Goal: Task Accomplishment & Management: Manage account settings

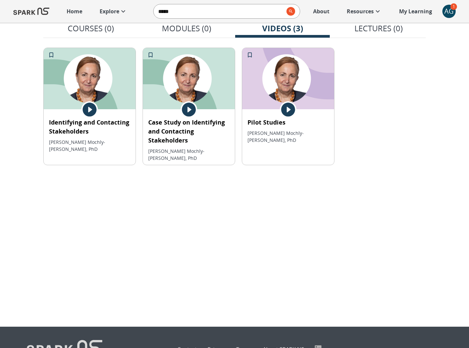
scroll to position [47, 0]
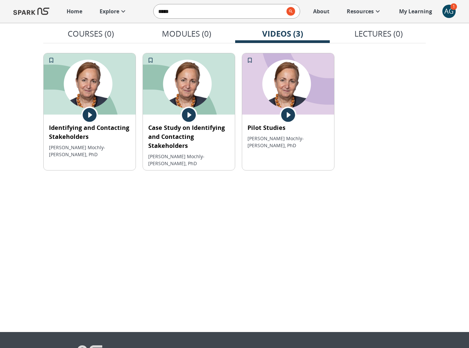
click at [123, 9] on icon at bounding box center [123, 11] width 8 height 8
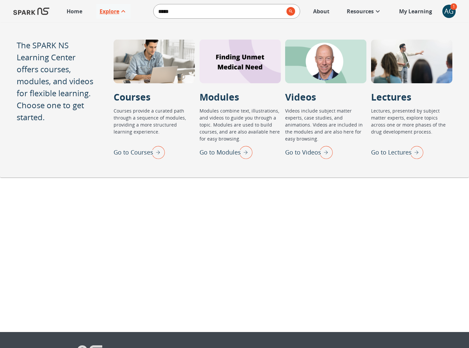
click at [245, 150] on img "Go to Modules" at bounding box center [244, 152] width 17 height 17
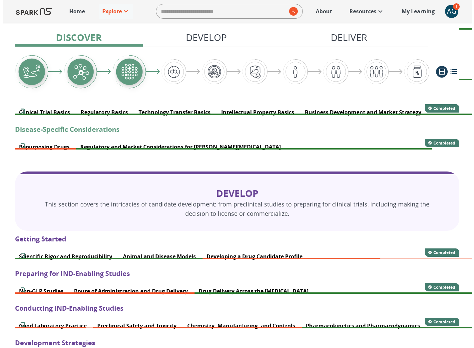
scroll to position [244, 0]
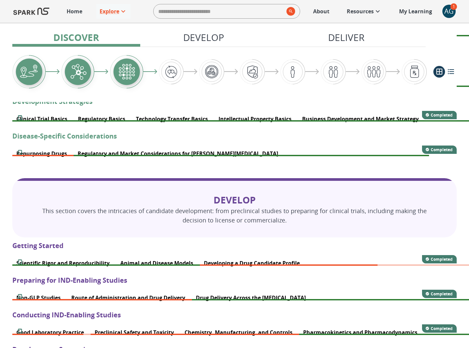
click at [444, 9] on div "AG" at bounding box center [448, 11] width 13 height 13
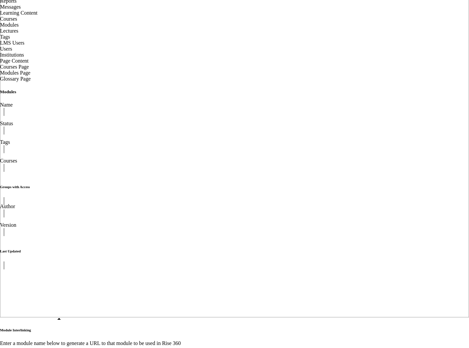
scroll to position [75, 0]
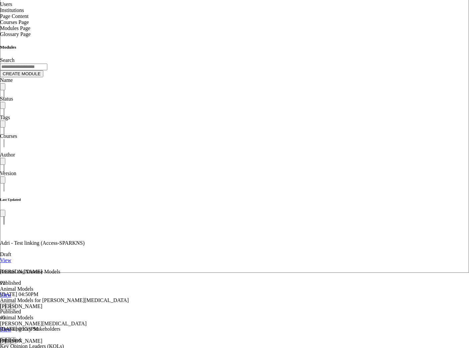
click at [30, 31] on span "Modules Page" at bounding box center [15, 28] width 30 height 6
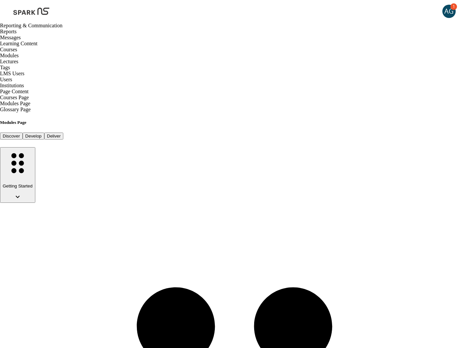
click at [44, 133] on button "Develop" at bounding box center [34, 136] width 22 height 7
click at [22, 193] on icon "button" at bounding box center [18, 197] width 8 height 8
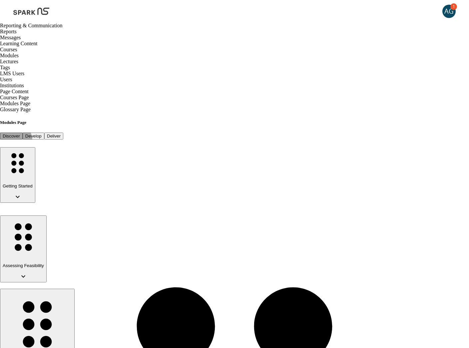
click at [63, 133] on button "Deliver" at bounding box center [53, 136] width 19 height 7
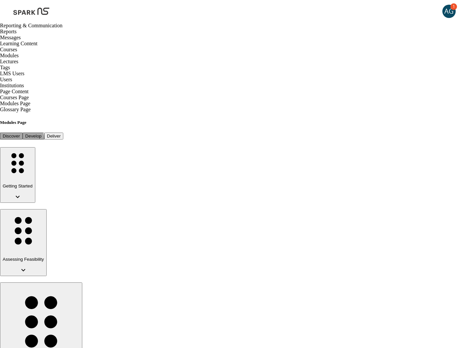
click at [23, 133] on button "Discover" at bounding box center [11, 136] width 23 height 7
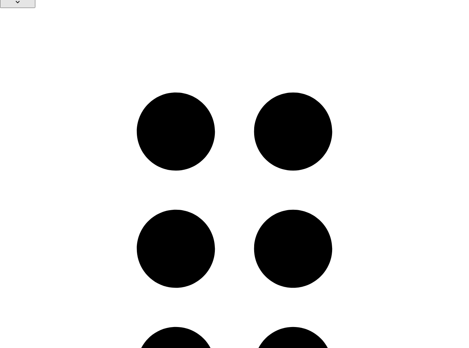
scroll to position [196, 0]
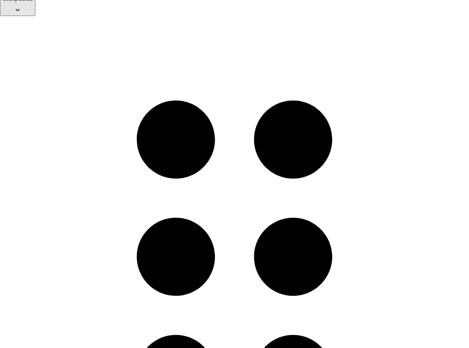
scroll to position [186, 0]
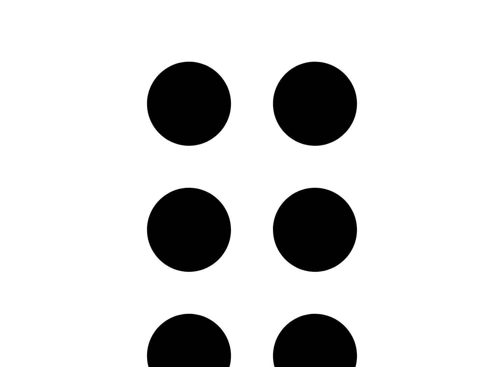
scroll to position [247, 0]
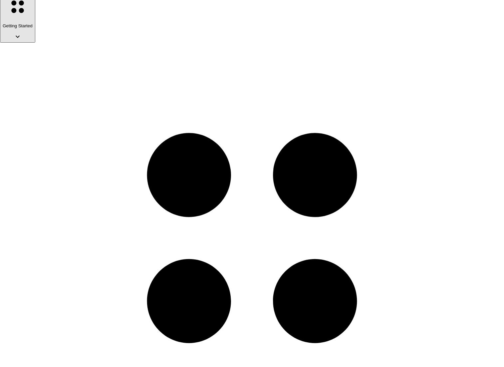
scroll to position [203, 0]
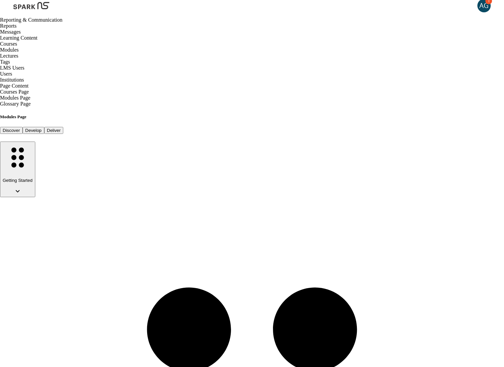
scroll to position [0, 0]
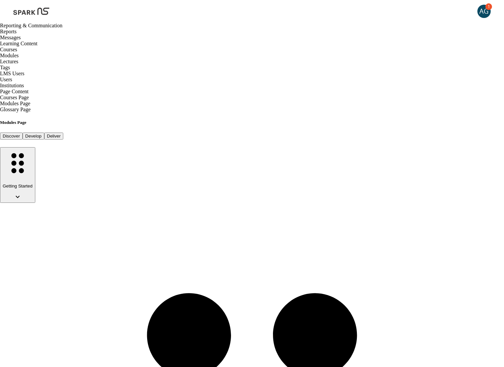
click at [19, 58] on span "Modules" at bounding box center [9, 56] width 19 height 6
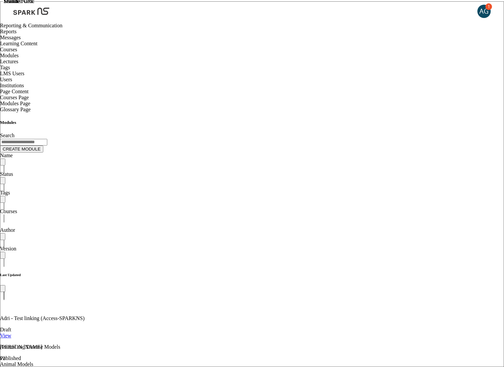
click at [47, 139] on input "Search" at bounding box center [23, 142] width 47 height 7
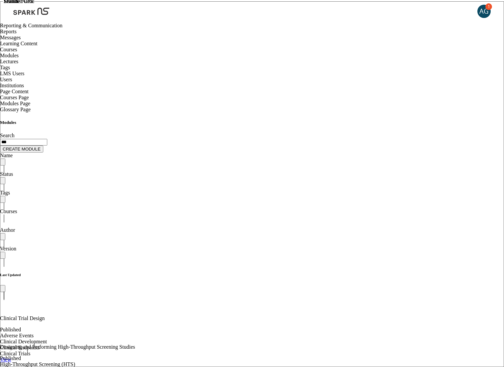
type input "***"
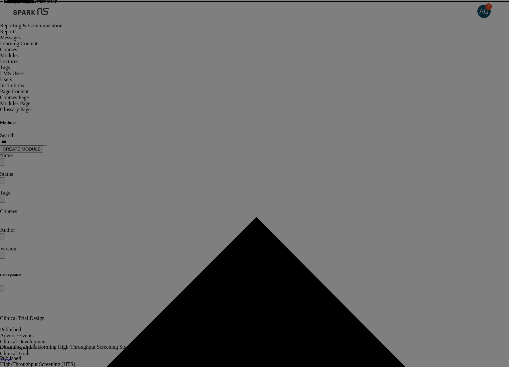
click at [165, 184] on li "Hit to Lead Optimization" at bounding box center [153, 181] width 265 height 6
type input "**********"
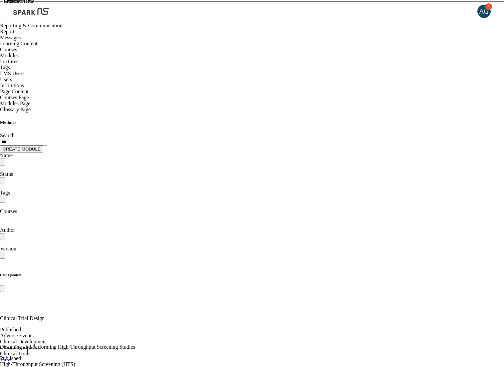
click at [47, 139] on input "***" at bounding box center [23, 142] width 47 height 7
type input "***"
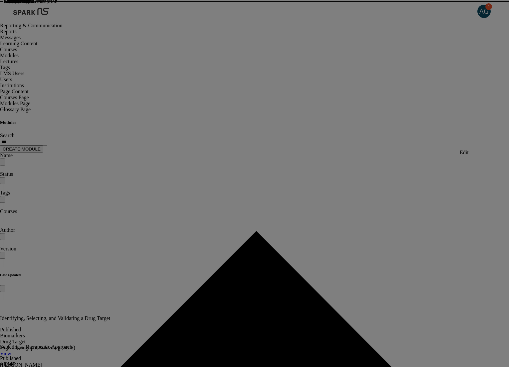
type input "********"
type input "**********"
type input "*********"
click at [165, 184] on li "Hit to Lead Optimization" at bounding box center [153, 181] width 265 height 6
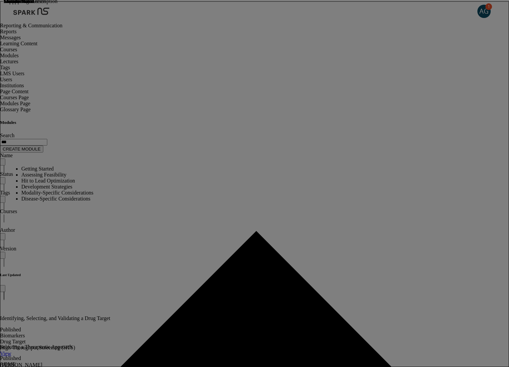
type input "**********"
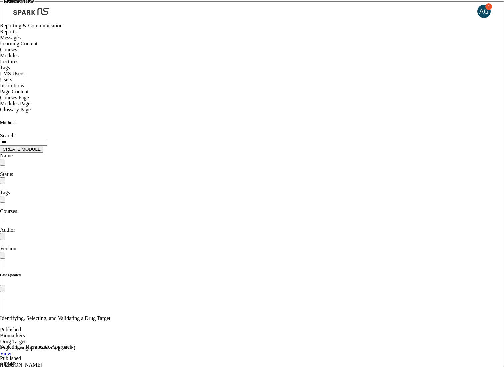
click at [47, 139] on input "***" at bounding box center [23, 142] width 47 height 7
type input "***"
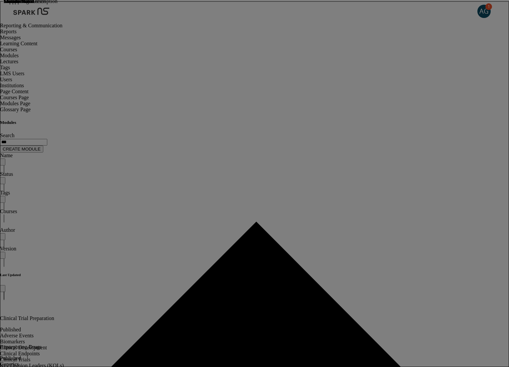
click at [146, 190] on li "Development Strategies" at bounding box center [153, 187] width 265 height 6
type input "**********"
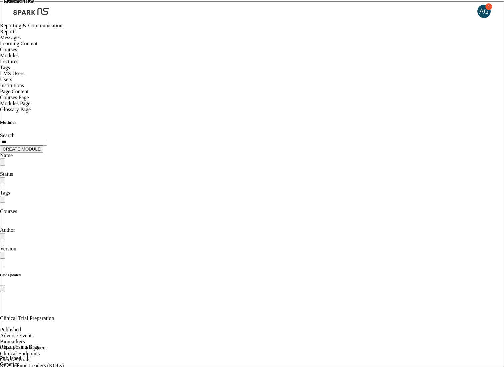
click at [47, 139] on input "***" at bounding box center [23, 142] width 47 height 7
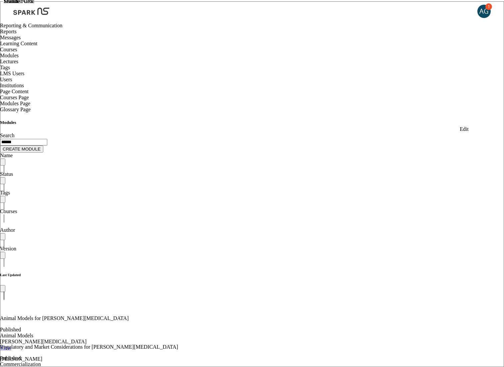
type input "******"
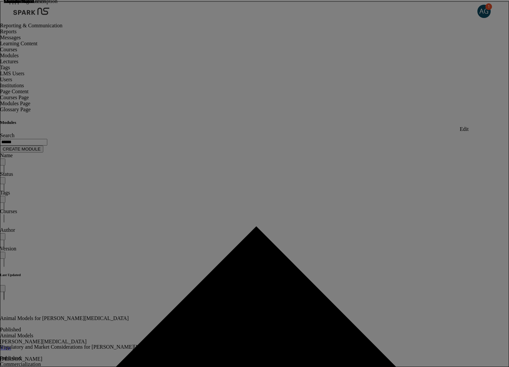
type input "********"
type input "**********"
type input "*********"
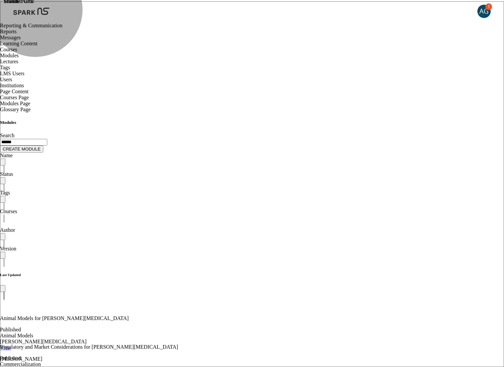
click at [30, 106] on span "Modules Page" at bounding box center [15, 104] width 30 height 6
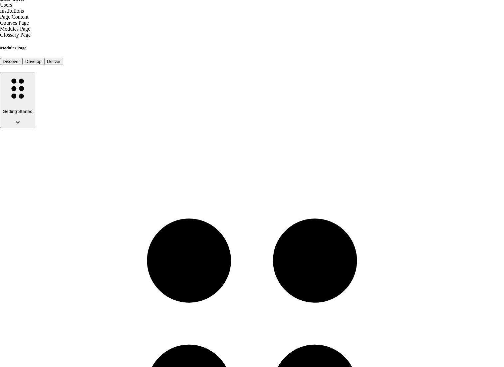
scroll to position [75, 0]
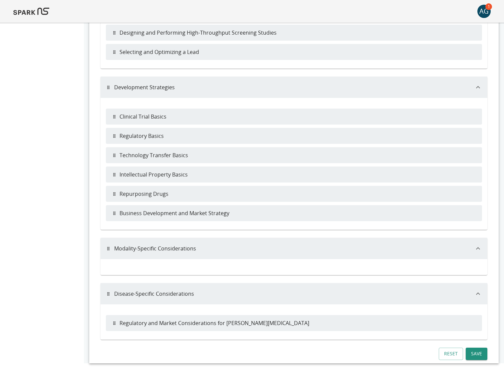
scroll to position [368, 0]
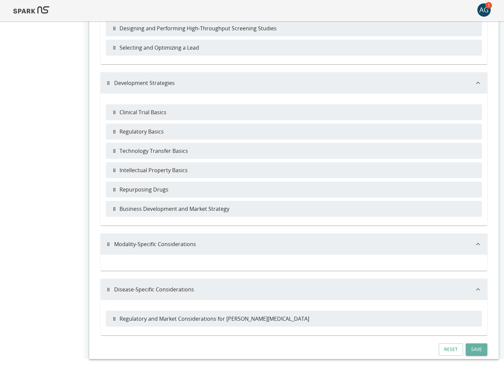
click at [476, 346] on button "Save" at bounding box center [477, 349] width 22 height 12
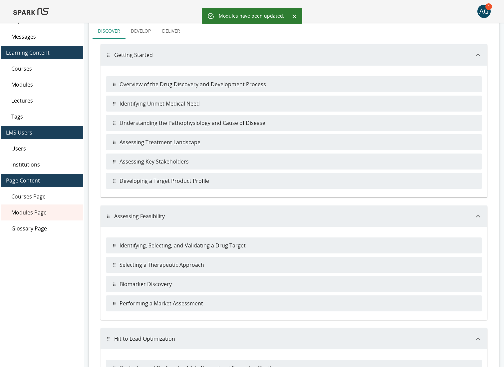
scroll to position [0, 0]
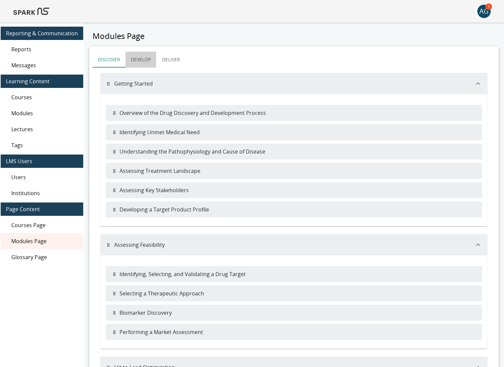
click at [136, 56] on button "Develop" at bounding box center [141, 60] width 31 height 16
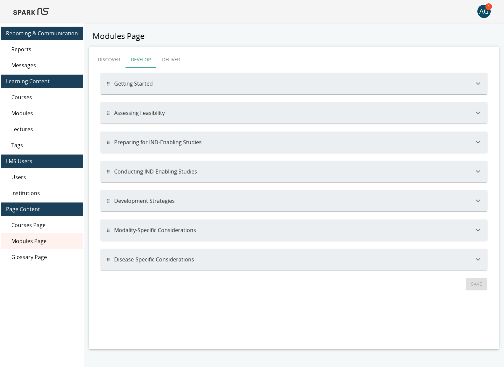
click at [482, 84] on button "Getting Started" at bounding box center [294, 83] width 387 height 21
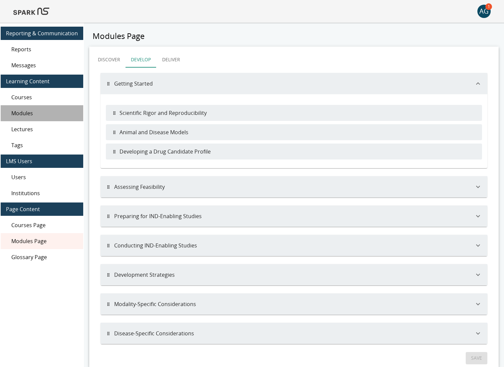
click at [47, 111] on span "Modules" at bounding box center [44, 113] width 67 height 8
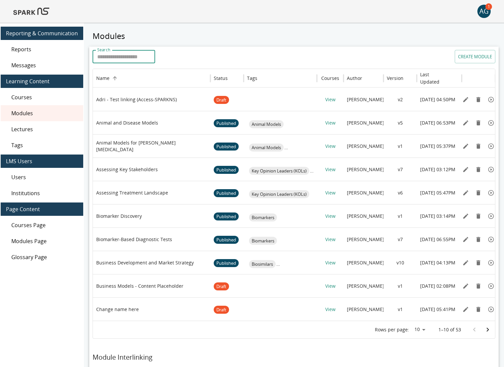
click at [133, 59] on input "Search" at bounding box center [124, 56] width 63 height 13
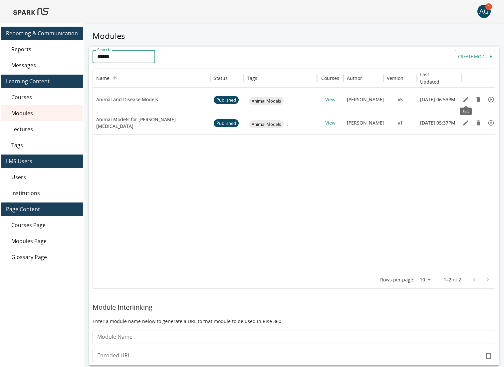
type input "******"
click at [463, 101] on icon "Edit" at bounding box center [466, 99] width 7 height 7
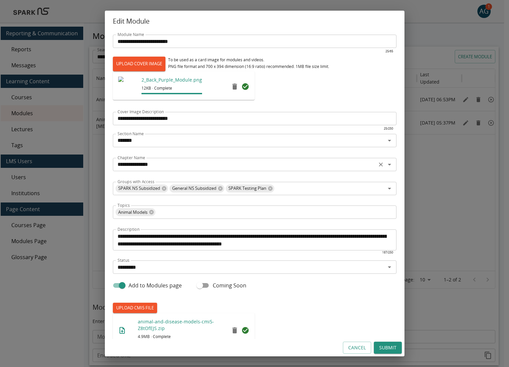
click at [179, 166] on input "**********" at bounding box center [245, 164] width 260 height 9
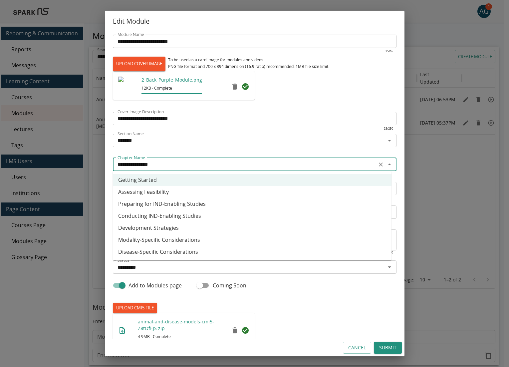
click at [171, 189] on li "Assessing Feasibility" at bounding box center [252, 192] width 279 height 12
type input "**********"
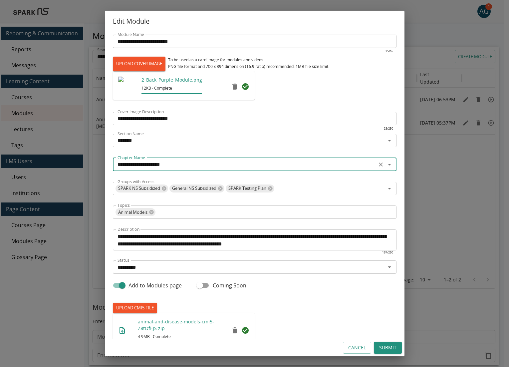
click at [398, 349] on button "Submit" at bounding box center [388, 348] width 28 height 12
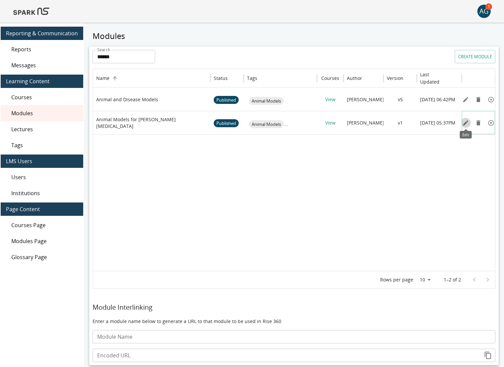
click at [464, 122] on icon "Edit" at bounding box center [466, 123] width 7 height 7
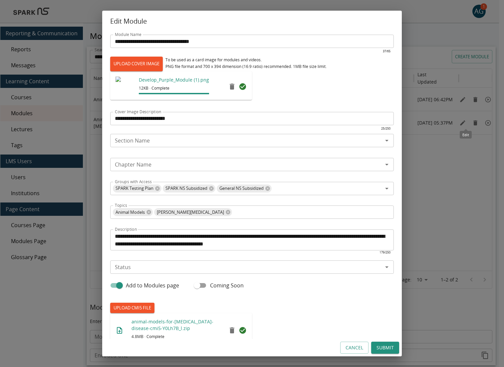
type input "*******"
type input "**********"
type input "*********"
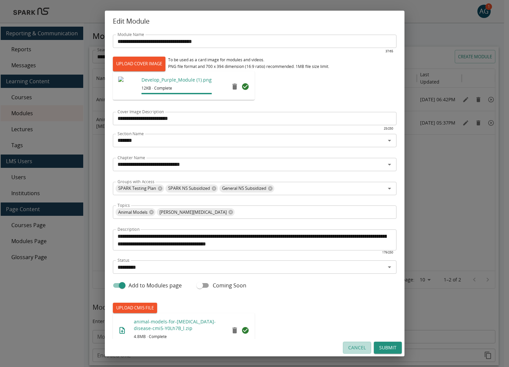
click at [349, 346] on button "Cancel" at bounding box center [357, 348] width 28 height 12
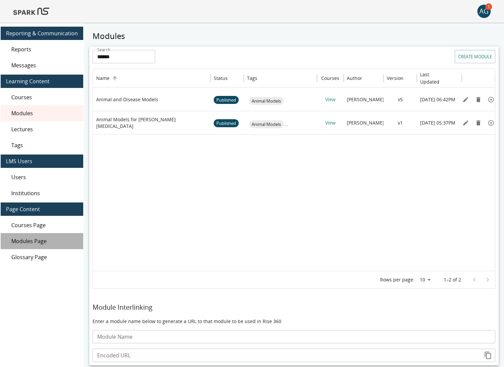
click at [43, 238] on span "Modules Page" at bounding box center [44, 241] width 67 height 8
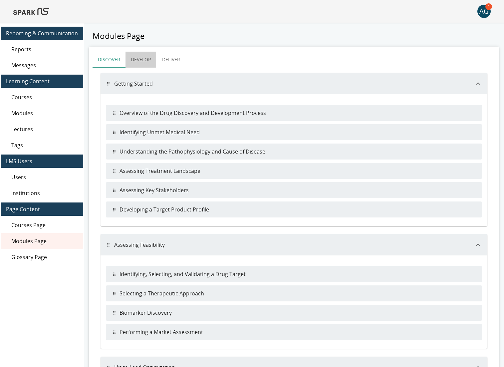
click at [143, 59] on button "Develop" at bounding box center [141, 60] width 31 height 16
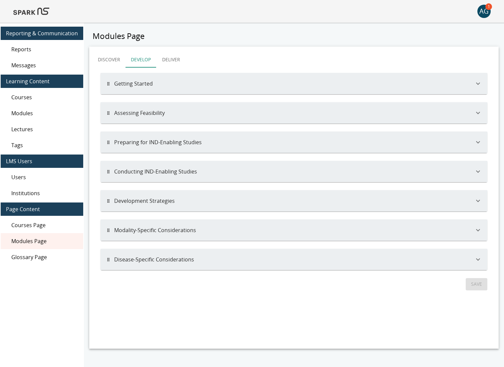
click at [142, 80] on button "Getting Started" at bounding box center [294, 83] width 387 height 21
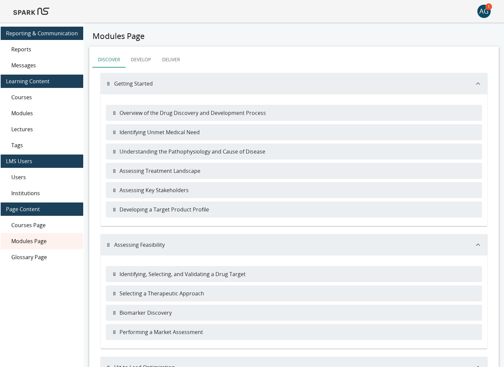
click at [137, 58] on button "Develop" at bounding box center [141, 60] width 31 height 16
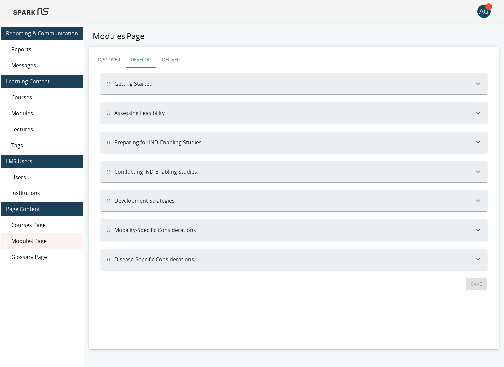
click at [143, 79] on button "Getting Started" at bounding box center [294, 83] width 387 height 21
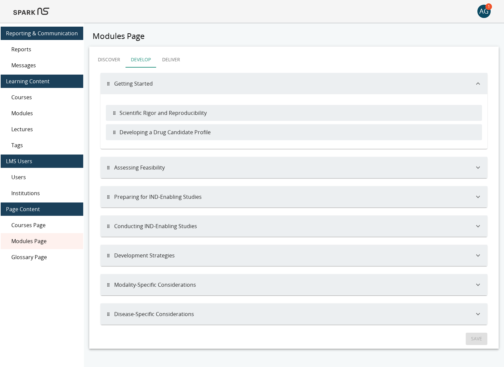
click at [476, 169] on icon "button" at bounding box center [478, 168] width 8 height 8
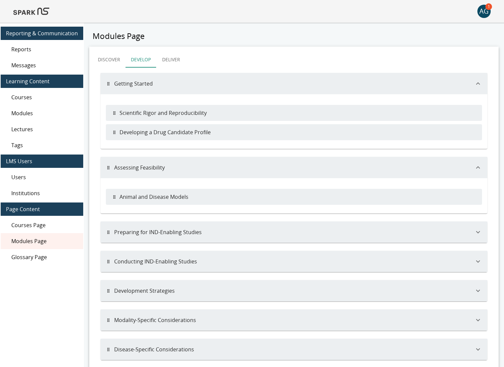
click at [477, 231] on icon "button" at bounding box center [478, 232] width 4 height 2
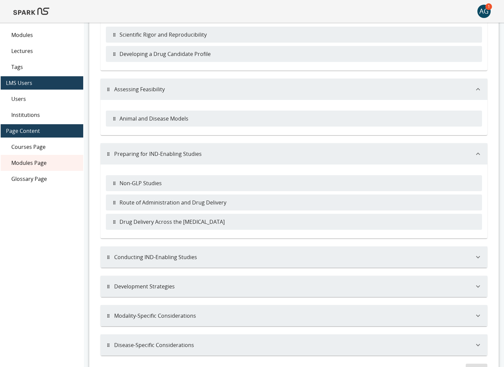
scroll to position [79, 0]
click at [27, 37] on span "Modules" at bounding box center [44, 35] width 67 height 8
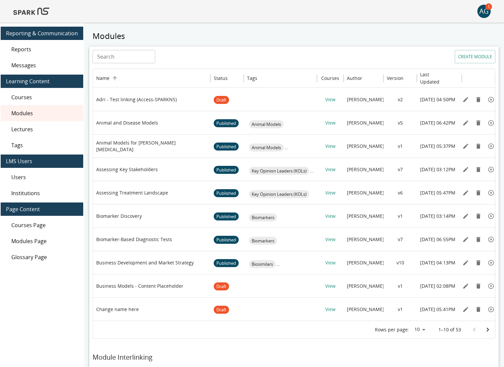
click at [118, 56] on input "Search" at bounding box center [124, 56] width 63 height 13
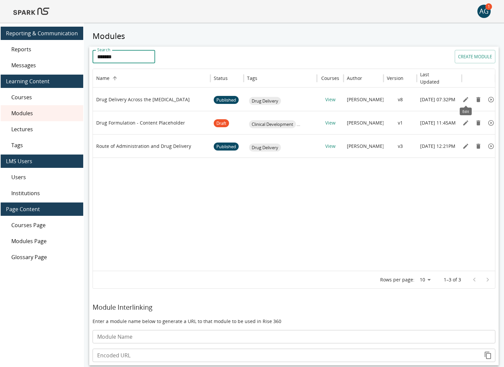
type input "*******"
click at [465, 99] on icon "Edit" at bounding box center [466, 99] width 5 height 5
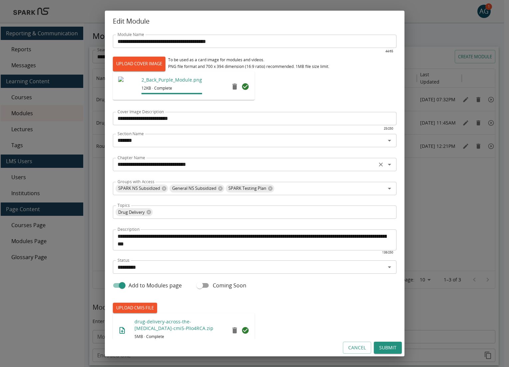
click at [173, 170] on div "**********" at bounding box center [255, 164] width 284 height 13
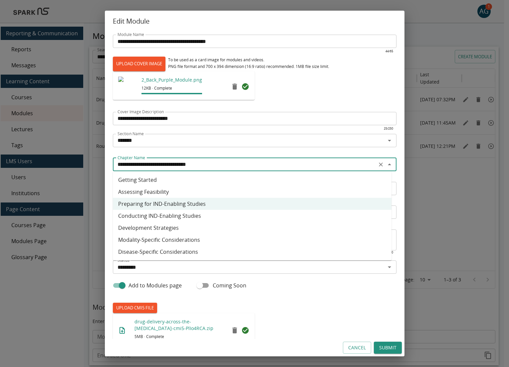
click at [175, 248] on li "Disease-Specific Considerations" at bounding box center [252, 252] width 279 height 12
type input "**********"
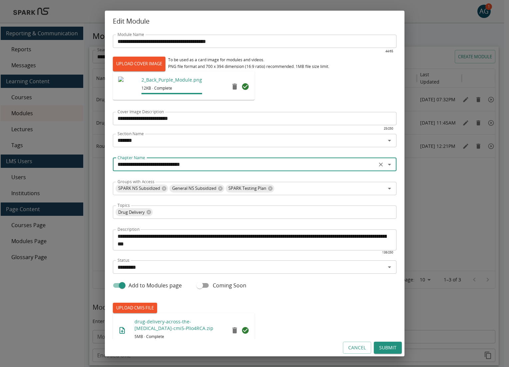
click at [380, 348] on button "Submit" at bounding box center [388, 348] width 28 height 12
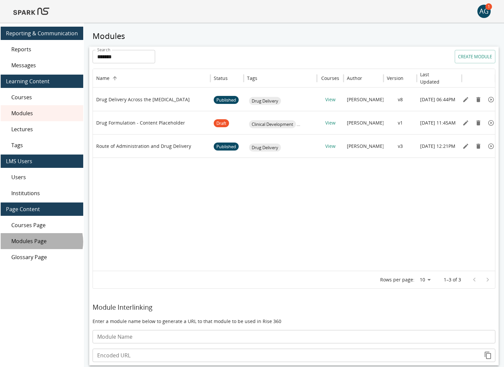
click at [41, 242] on span "Modules Page" at bounding box center [44, 241] width 67 height 8
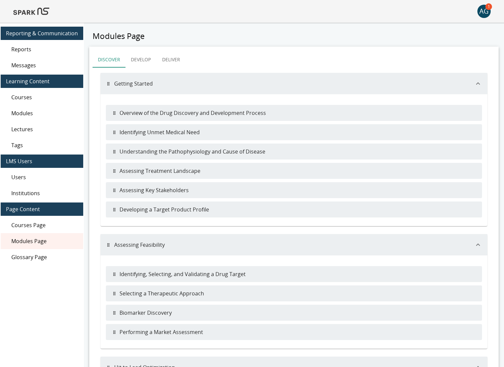
click at [143, 53] on button "Develop" at bounding box center [141, 60] width 31 height 16
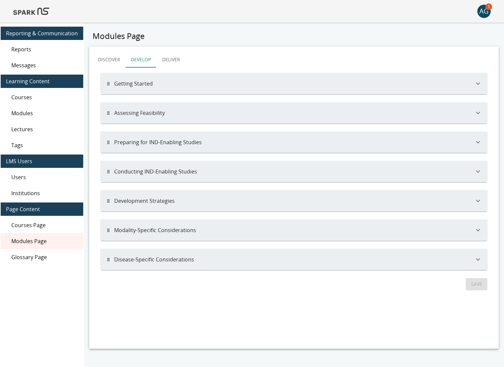
click at [157, 135] on button "Preparing for IND-Enabling Studies" at bounding box center [294, 142] width 387 height 21
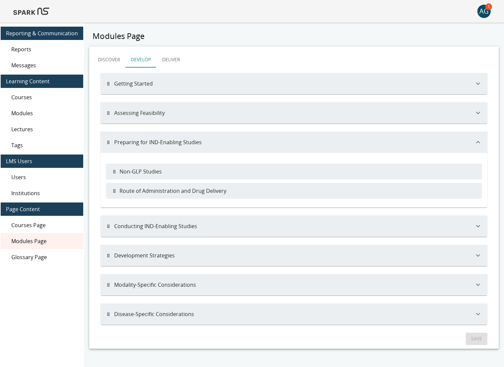
click at [479, 221] on button "Conducting IND-Enabling Studies" at bounding box center [294, 225] width 387 height 21
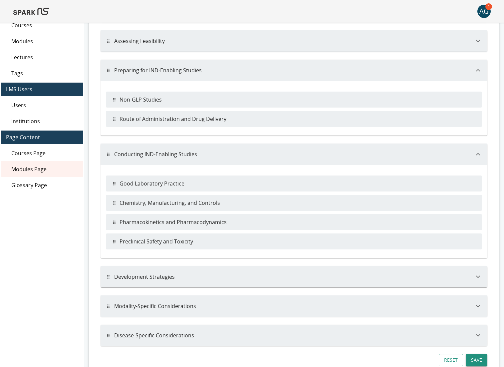
scroll to position [83, 0]
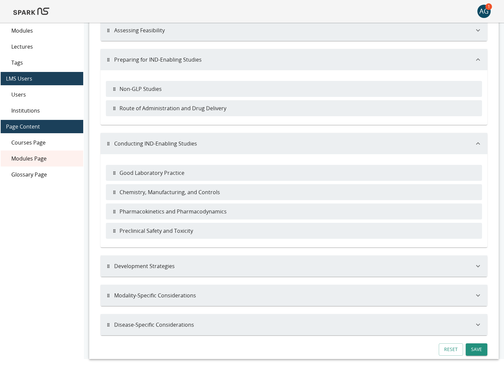
click at [479, 263] on icon "button" at bounding box center [478, 266] width 8 height 8
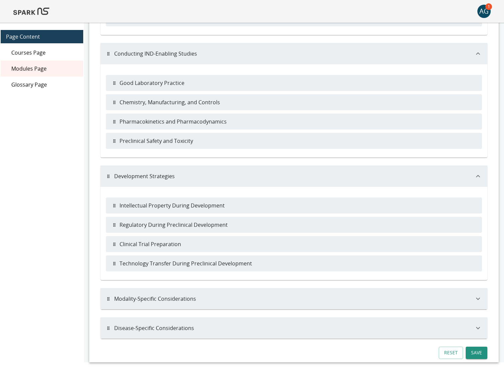
scroll to position [176, 0]
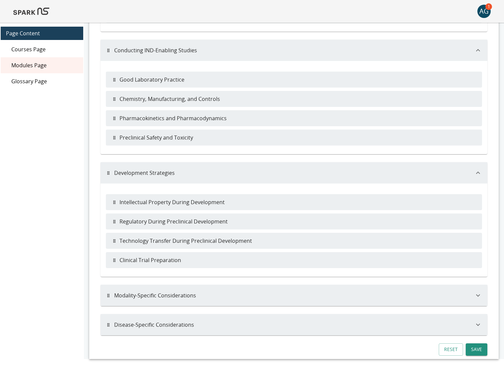
click at [478, 293] on icon "button" at bounding box center [478, 295] width 8 height 8
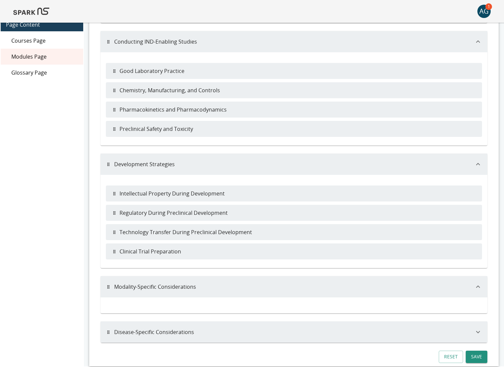
scroll to position [192, 0]
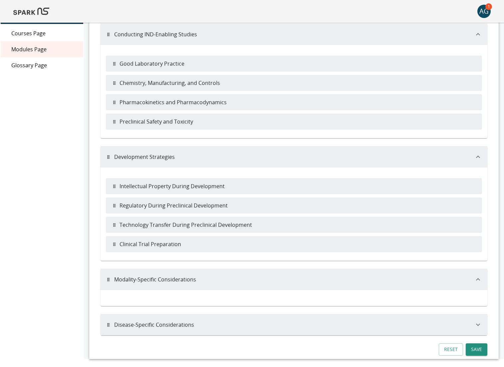
click at [477, 323] on icon "button" at bounding box center [478, 325] width 8 height 8
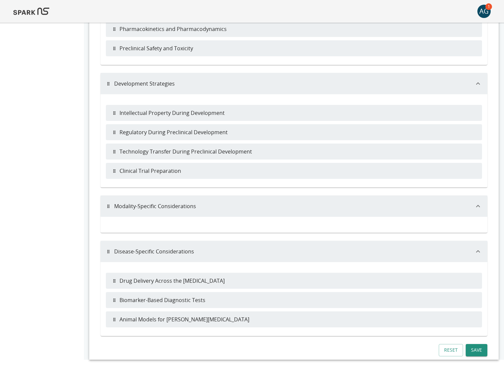
scroll to position [266, 0]
click at [474, 345] on button "Save" at bounding box center [477, 349] width 22 height 12
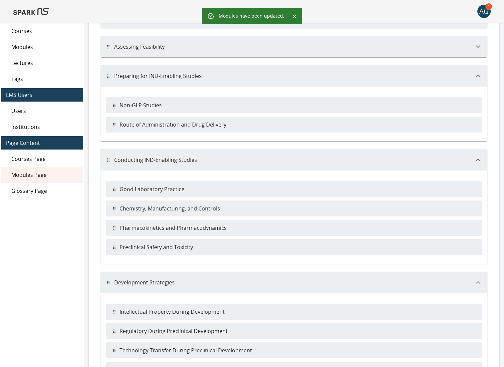
scroll to position [0, 0]
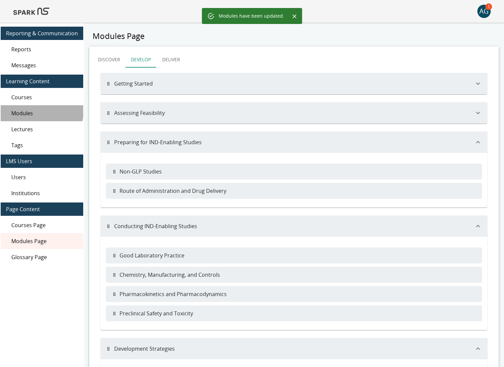
click at [37, 111] on span "Modules" at bounding box center [44, 113] width 67 height 8
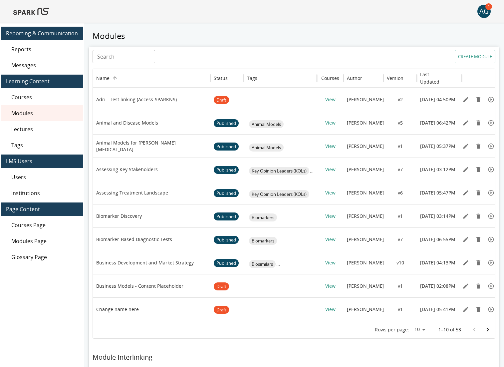
click at [131, 56] on input "Search" at bounding box center [124, 56] width 63 height 13
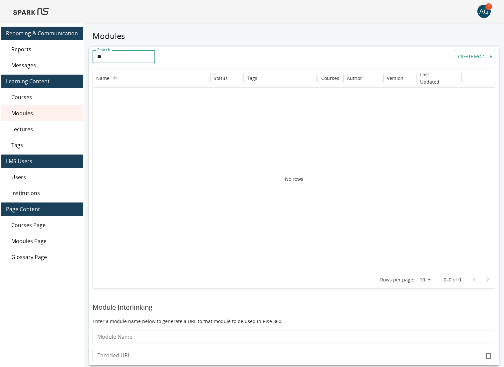
type input "*"
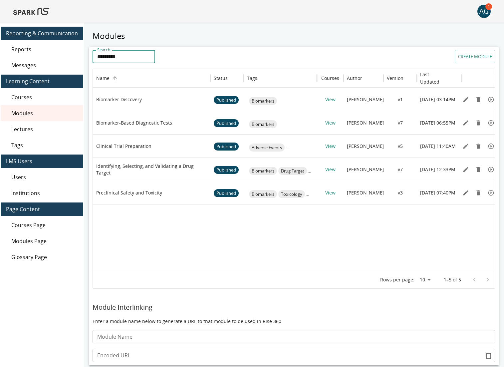
type input "*********"
click at [464, 121] on icon "Edit" at bounding box center [466, 123] width 7 height 7
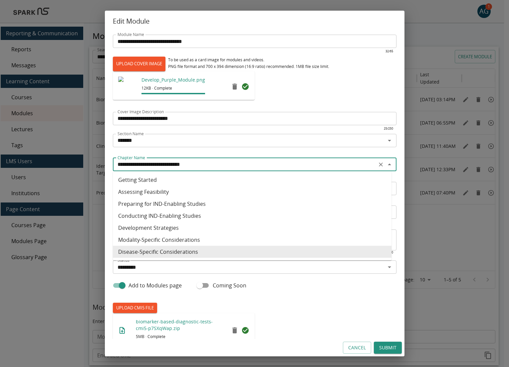
click at [157, 165] on input "**********" at bounding box center [245, 164] width 260 height 9
click at [166, 226] on li "Development Strategies" at bounding box center [252, 228] width 279 height 12
type input "**********"
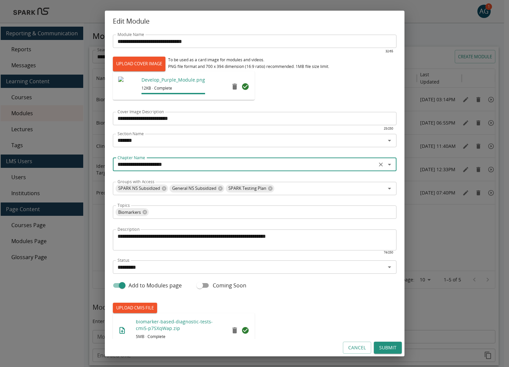
click at [399, 349] on button "Submit" at bounding box center [388, 348] width 28 height 12
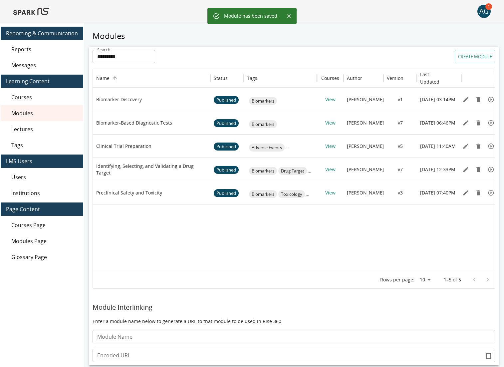
click at [33, 241] on span "Modules Page" at bounding box center [44, 241] width 67 height 8
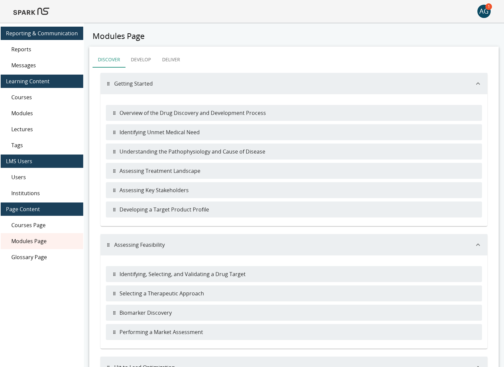
scroll to position [1, 0]
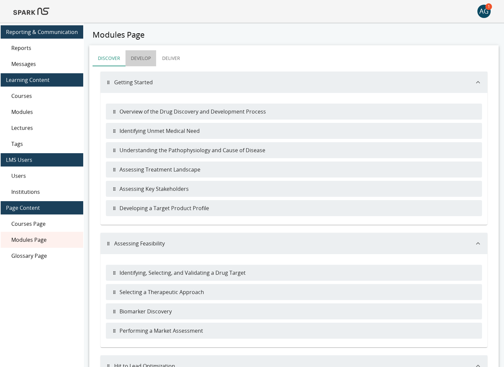
click at [144, 56] on button "Develop" at bounding box center [141, 58] width 31 height 16
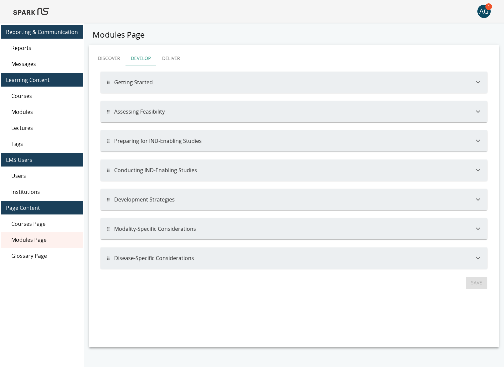
click at [474, 80] on button "Getting Started" at bounding box center [294, 82] width 387 height 21
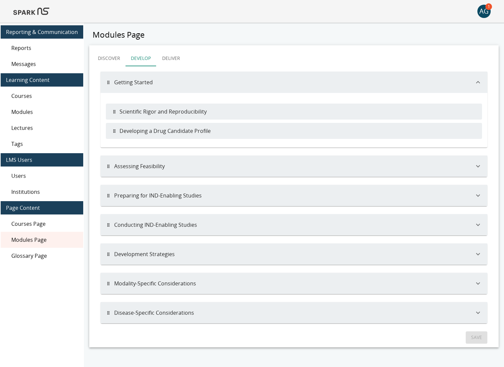
click at [482, 166] on button "Assessing Feasibility" at bounding box center [294, 166] width 387 height 21
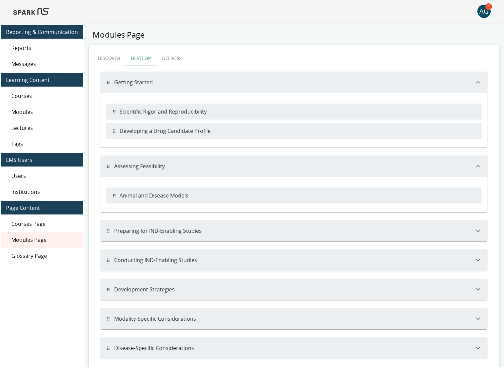
click at [480, 229] on icon "button" at bounding box center [478, 231] width 8 height 8
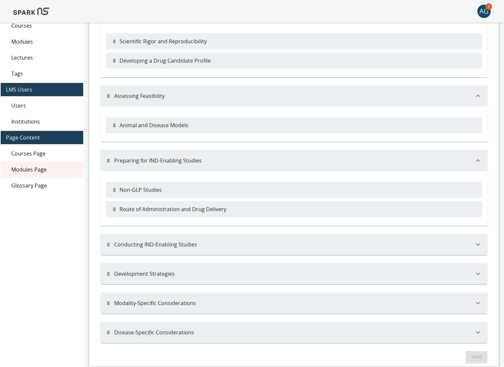
scroll to position [79, 0]
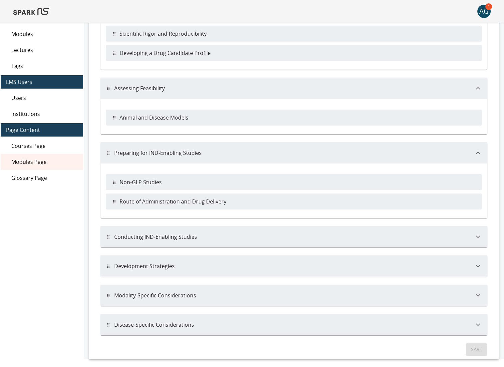
click at [481, 236] on icon "button" at bounding box center [478, 237] width 8 height 8
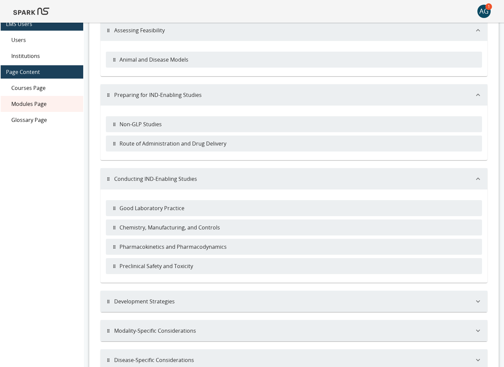
scroll to position [148, 0]
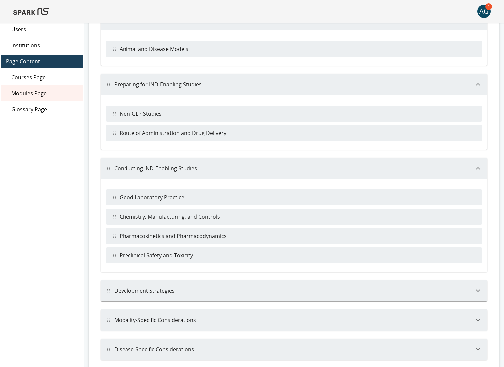
click at [481, 294] on icon "button" at bounding box center [478, 291] width 8 height 8
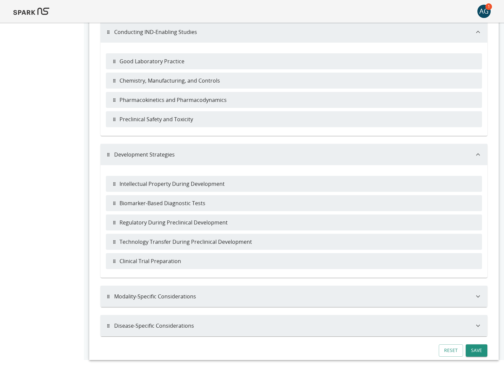
scroll to position [285, 0]
click at [478, 324] on icon "button" at bounding box center [478, 325] width 8 height 8
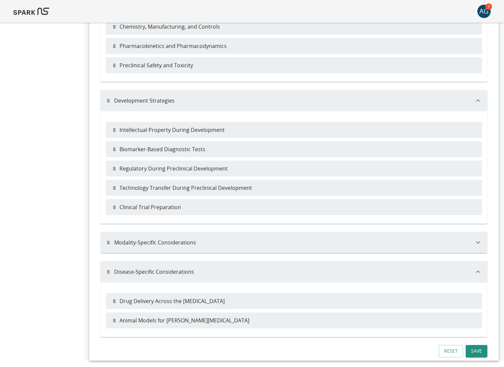
scroll to position [340, 0]
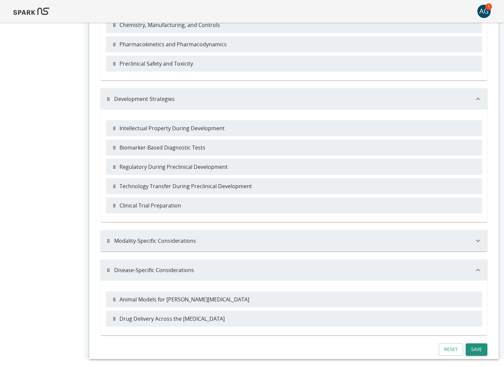
click at [480, 347] on button "Save" at bounding box center [477, 349] width 22 height 12
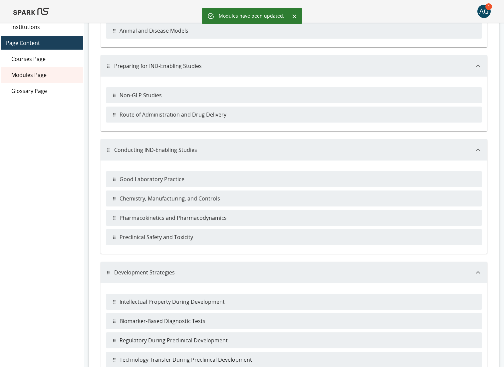
scroll to position [0, 0]
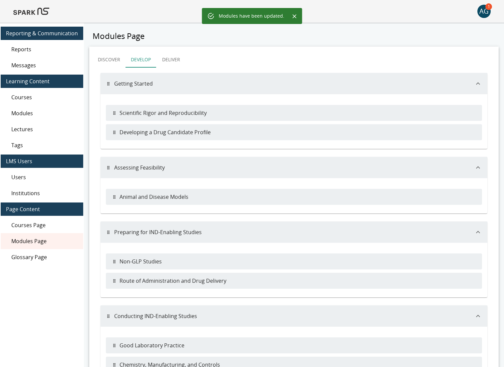
click at [178, 57] on button "Deliver" at bounding box center [171, 60] width 30 height 16
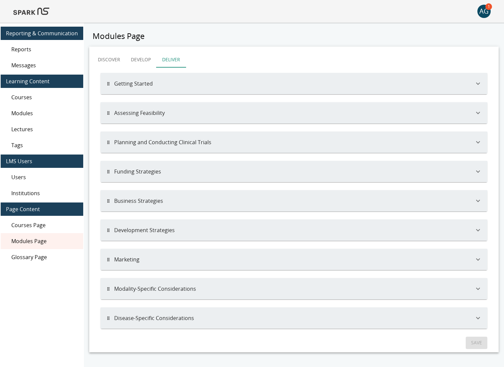
click at [477, 85] on icon "button" at bounding box center [478, 84] width 8 height 8
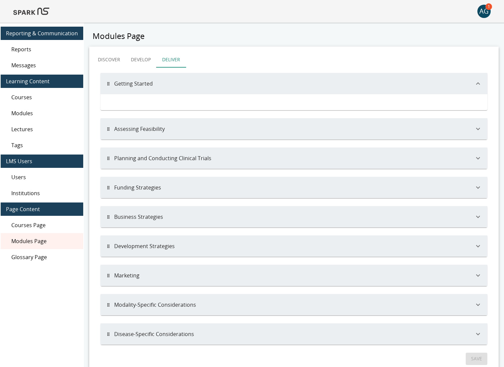
click at [480, 130] on icon "button" at bounding box center [478, 129] width 8 height 8
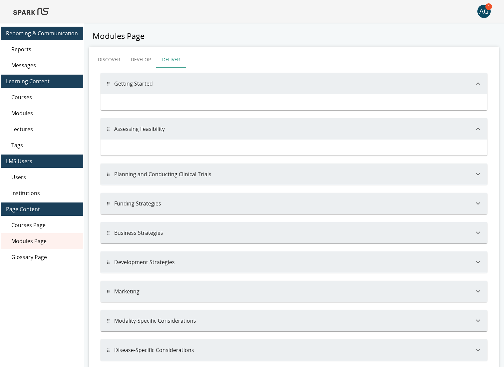
click at [479, 179] on button "Planning and Conducting Clinical Trials" at bounding box center [294, 174] width 387 height 21
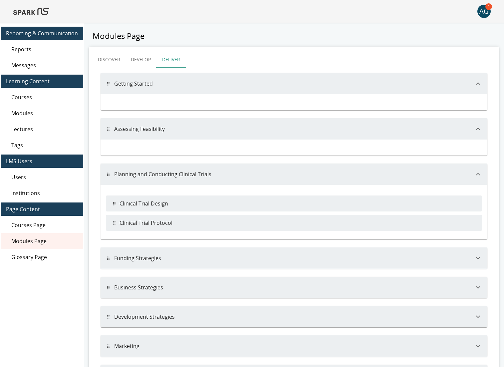
click at [478, 259] on icon "button" at bounding box center [478, 258] width 8 height 8
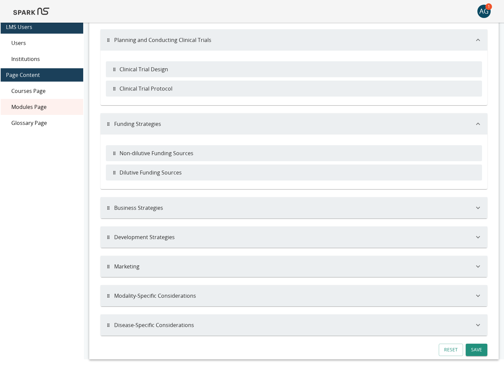
scroll to position [135, 0]
click at [477, 206] on icon "button" at bounding box center [478, 208] width 8 height 8
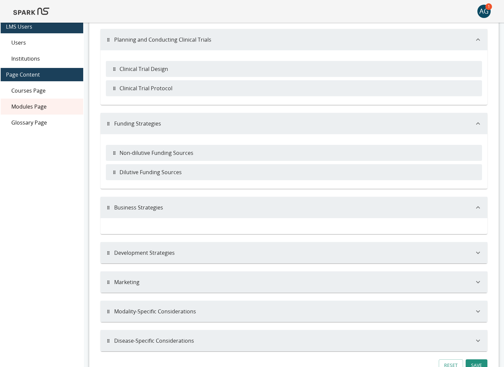
click at [478, 252] on icon "button" at bounding box center [478, 253] width 8 height 8
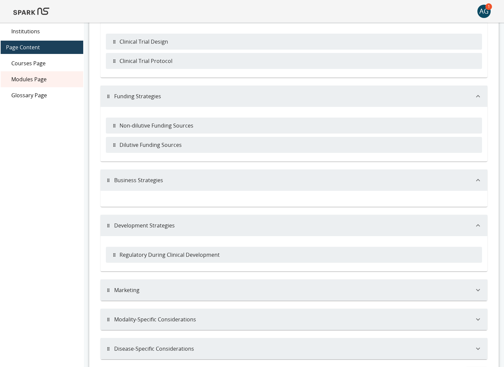
scroll to position [177, 0]
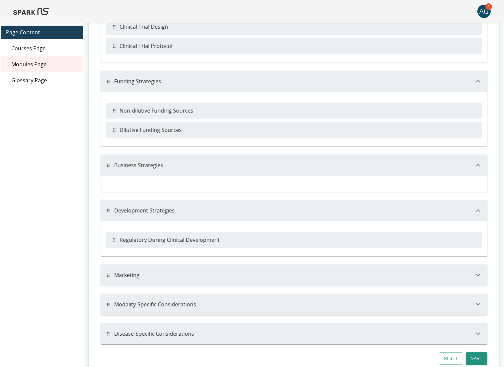
click at [480, 332] on icon "button" at bounding box center [478, 334] width 8 height 8
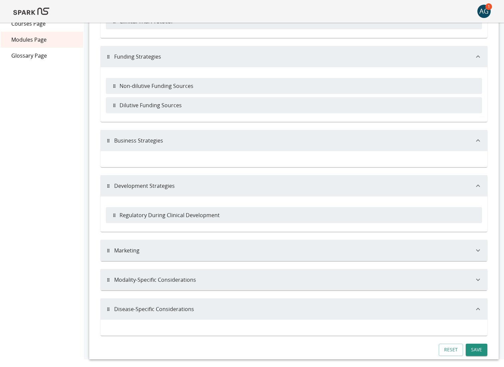
scroll to position [202, 0]
click at [479, 347] on button "Save" at bounding box center [477, 349] width 22 height 12
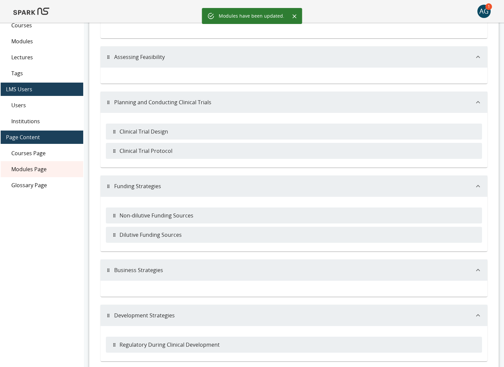
scroll to position [0, 0]
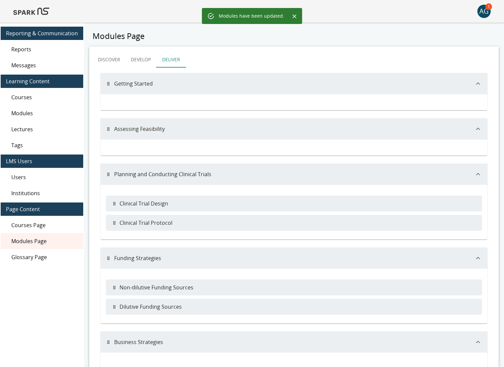
click at [36, 15] on img at bounding box center [31, 11] width 36 height 16
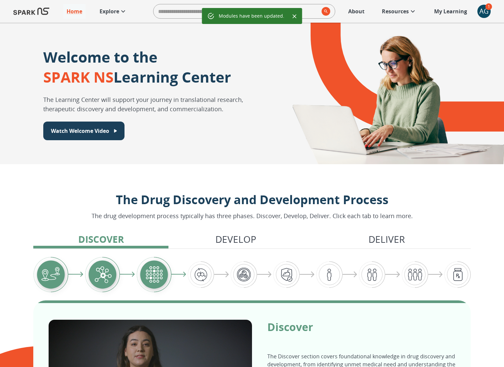
click at [120, 11] on icon at bounding box center [123, 11] width 8 height 8
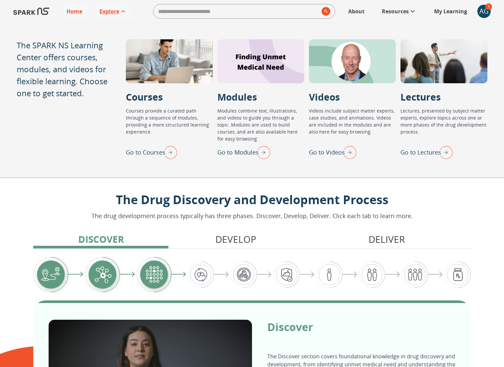
click at [262, 149] on img "Go to Modules" at bounding box center [262, 152] width 17 height 17
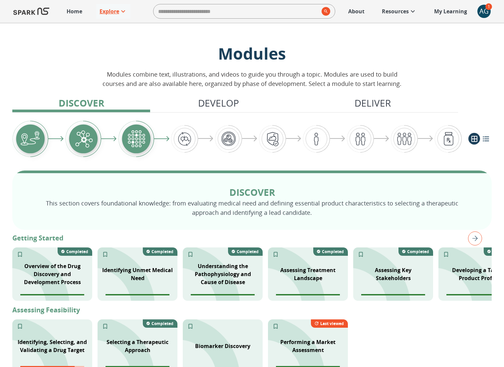
click at [108, 16] on link "Explore" at bounding box center [113, 11] width 34 height 15
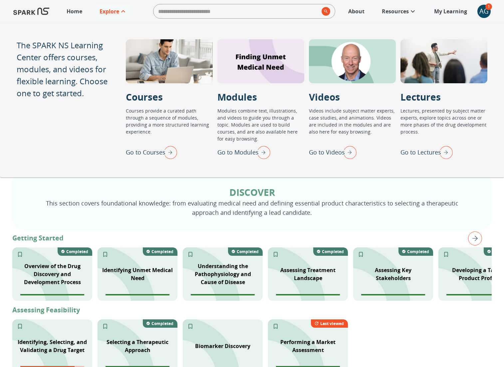
click at [173, 151] on img "Go to Courses" at bounding box center [169, 152] width 17 height 17
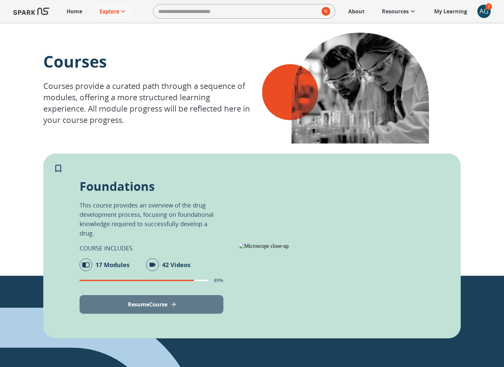
click at [164, 295] on button "Resume Course" at bounding box center [152, 304] width 144 height 19
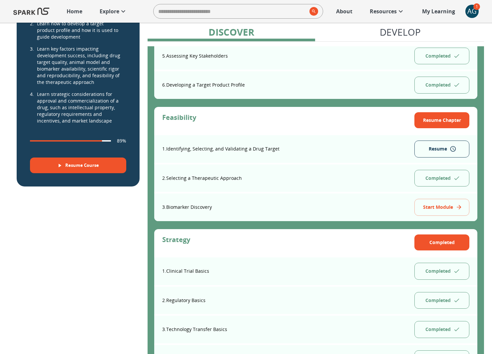
scroll to position [266, 0]
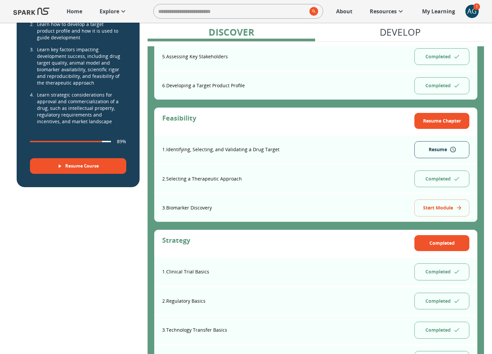
click at [469, 14] on div "AG" at bounding box center [471, 11] width 13 height 13
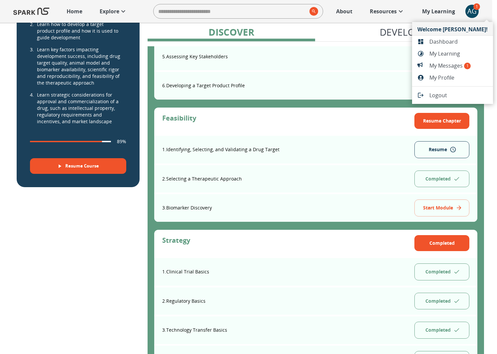
click at [444, 45] on span "Dashboard" at bounding box center [458, 42] width 58 height 8
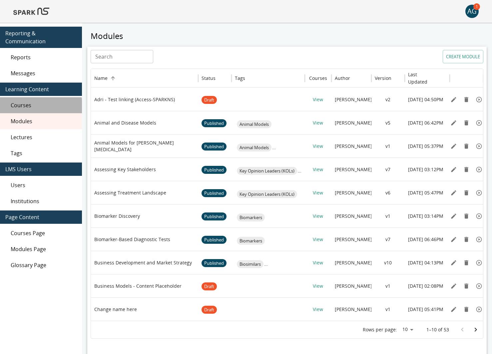
click at [30, 101] on span "Courses" at bounding box center [44, 105] width 66 height 8
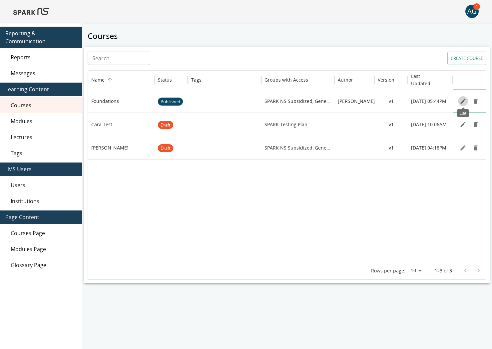
click at [460, 104] on icon "Edit" at bounding box center [463, 101] width 7 height 7
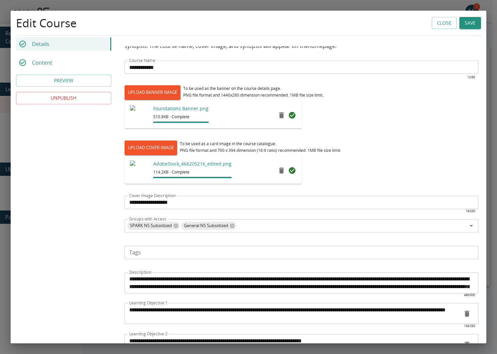
scroll to position [34, 0]
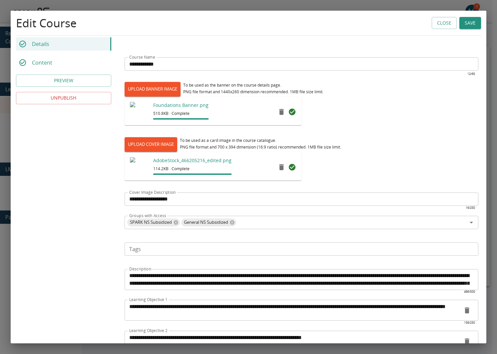
click at [36, 67] on div "Content" at bounding box center [63, 62] width 95 height 13
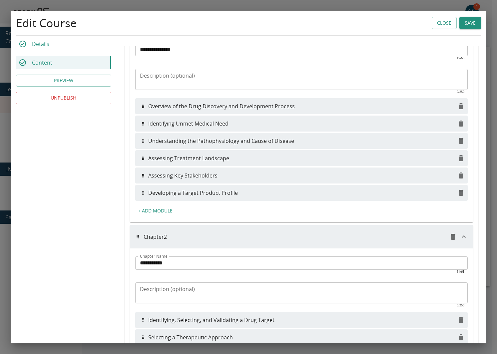
scroll to position [163, 0]
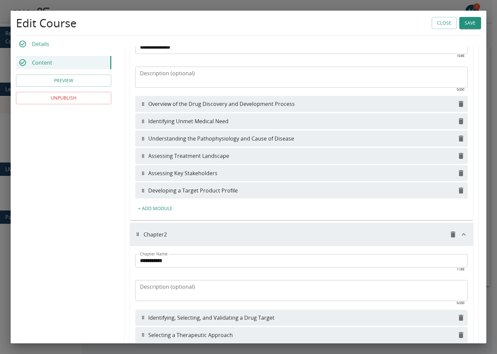
click at [139, 260] on input "**********" at bounding box center [301, 260] width 332 height 13
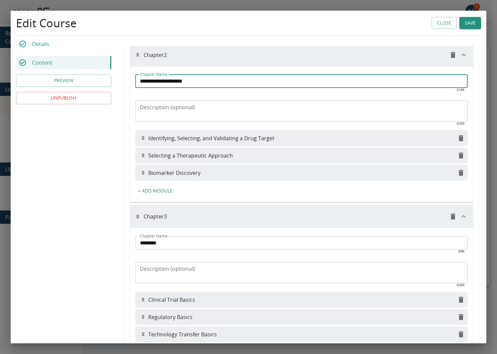
scroll to position [344, 0]
type input "**********"
click at [140, 243] on input "********" at bounding box center [301, 241] width 332 height 13
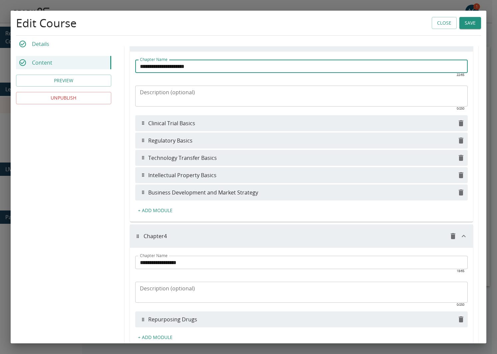
scroll to position [530, 0]
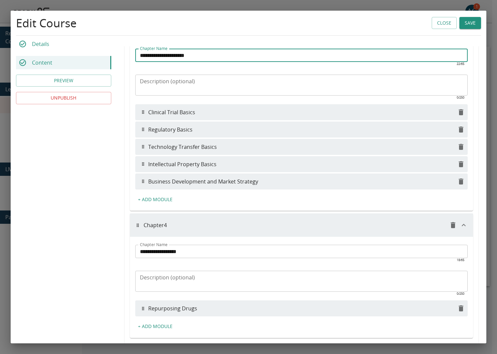
type input "**********"
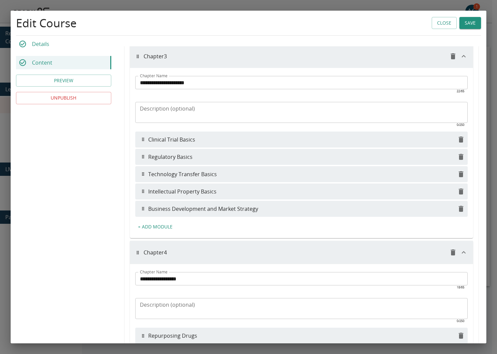
scroll to position [500, 0]
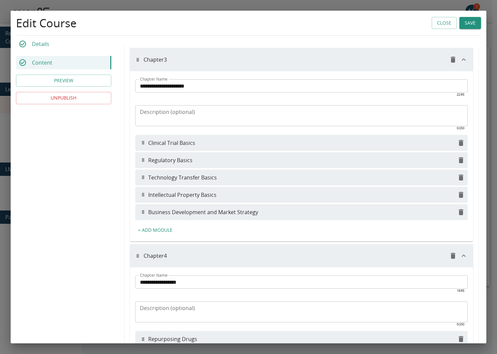
click at [153, 232] on button "+ Add Module" at bounding box center [155, 230] width 40 height 12
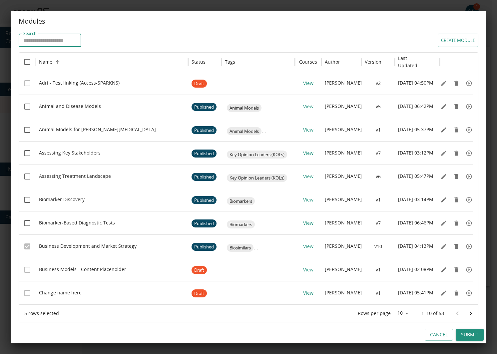
click at [71, 40] on input "Search" at bounding box center [50, 40] width 63 height 13
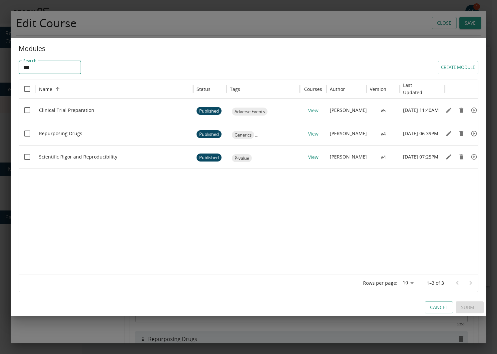
type input "***"
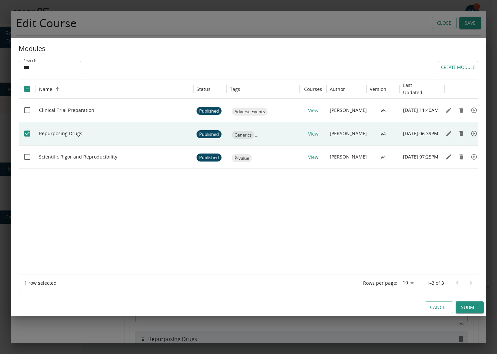
click at [458, 302] on button "Submit" at bounding box center [470, 307] width 28 height 12
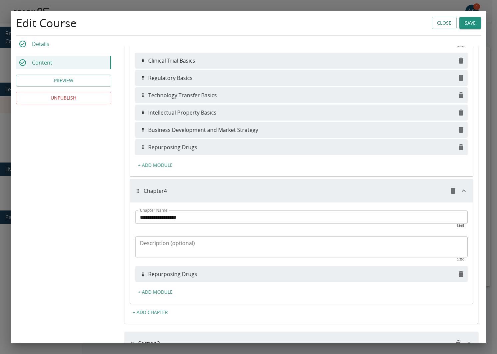
scroll to position [593, 0]
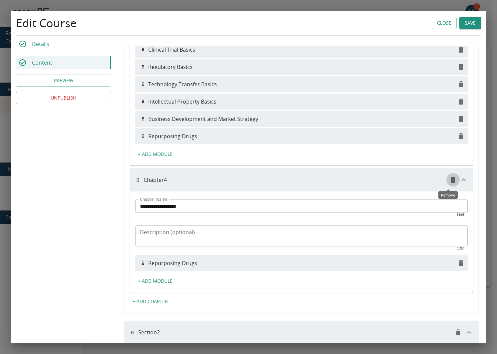
click at [451, 182] on icon "Remove Module" at bounding box center [453, 180] width 5 height 6
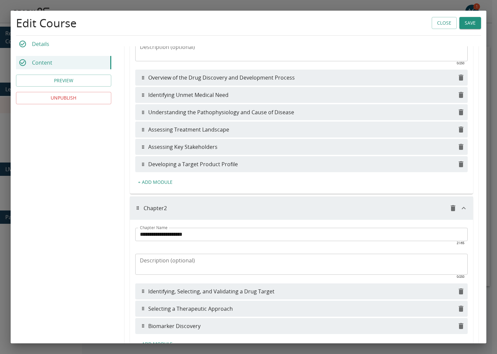
scroll to position [189, 0]
click at [170, 237] on input "**********" at bounding box center [301, 235] width 332 height 13
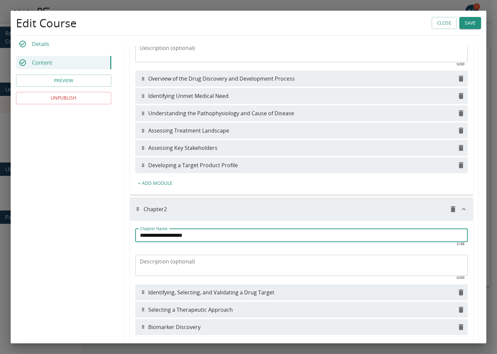
click at [170, 237] on input "**********" at bounding box center [301, 235] width 332 height 13
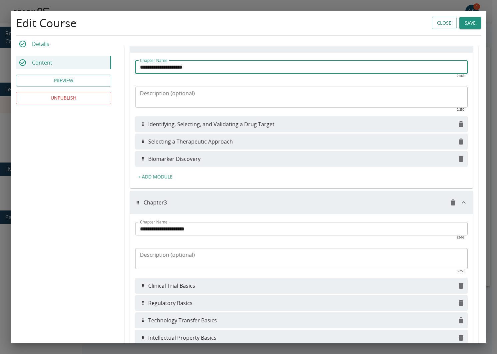
scroll to position [845, 0]
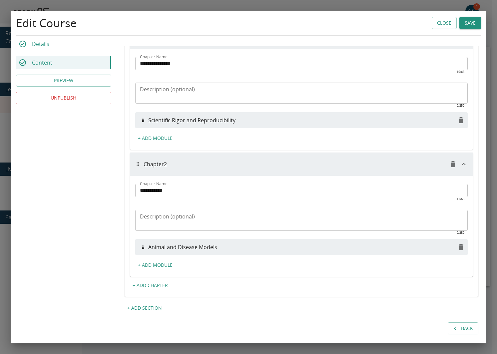
click at [150, 190] on input "**********" at bounding box center [301, 190] width 332 height 13
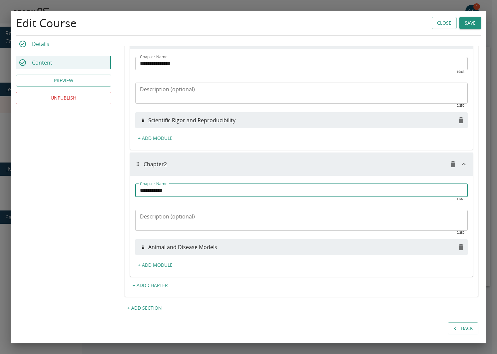
click at [150, 190] on input "**********" at bounding box center [301, 190] width 332 height 13
paste input "**********"
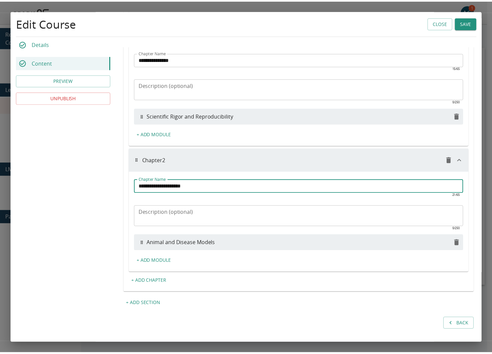
scroll to position [849, 0]
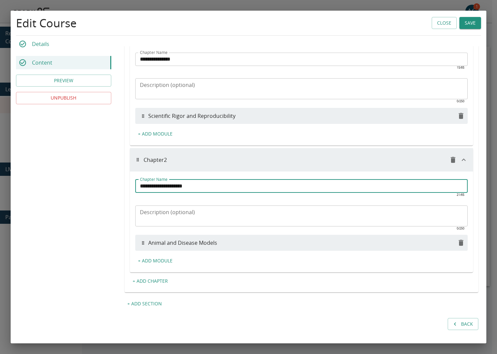
type input "**********"
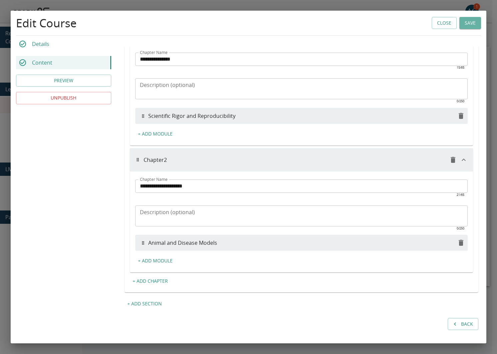
click at [462, 23] on button "Save" at bounding box center [470, 23] width 22 height 12
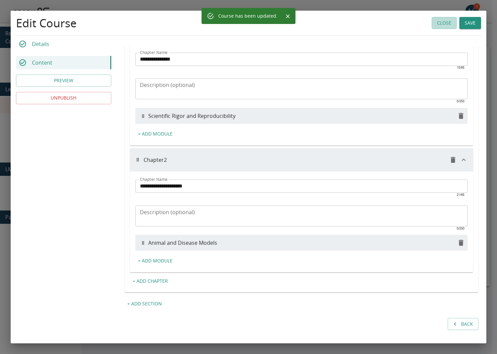
click at [446, 25] on button "Close" at bounding box center [444, 23] width 25 height 12
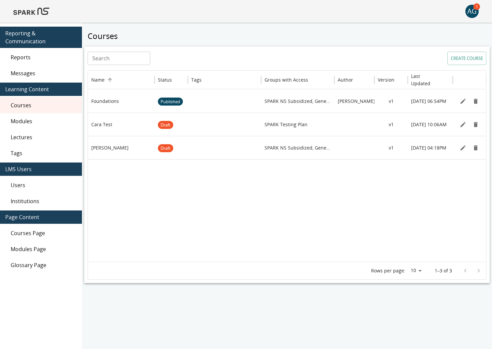
click at [40, 11] on img at bounding box center [31, 11] width 36 height 16
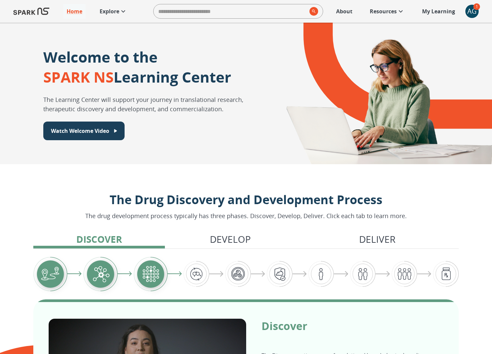
click at [110, 10] on p "Explore" at bounding box center [110, 11] width 20 height 8
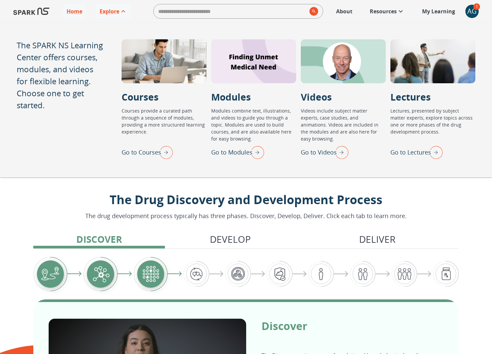
click at [162, 148] on img "Go to Courses" at bounding box center [164, 152] width 17 height 17
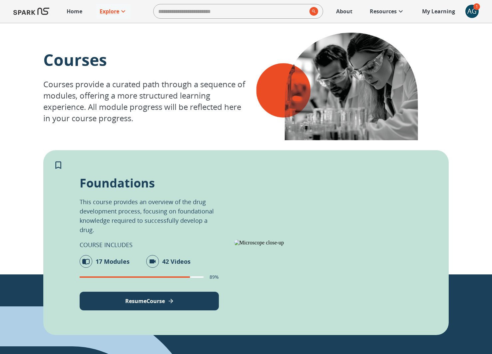
click at [167, 300] on button "Resume Course" at bounding box center [149, 301] width 139 height 19
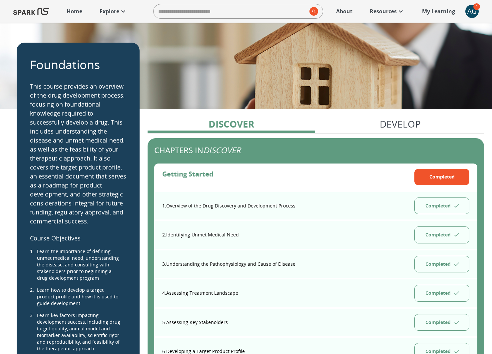
click at [73, 9] on p "Home" at bounding box center [75, 11] width 16 height 8
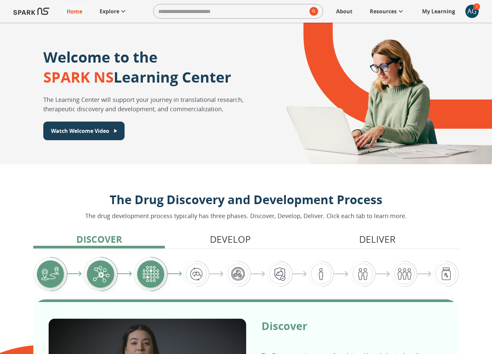
click at [108, 11] on p "Explore" at bounding box center [110, 11] width 20 height 8
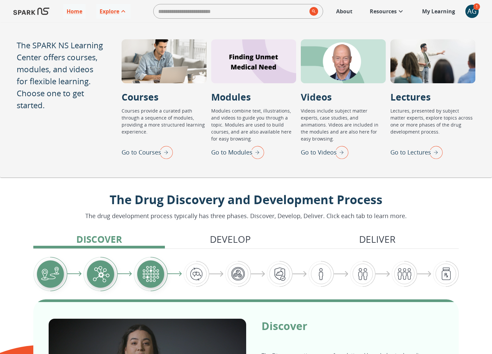
click at [254, 152] on img "Go to Modules" at bounding box center [255, 152] width 17 height 17
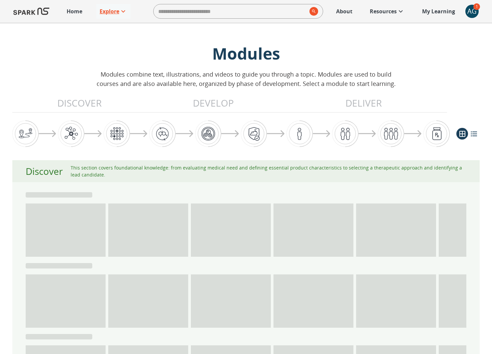
click at [115, 13] on p "Explore" at bounding box center [110, 11] width 20 height 8
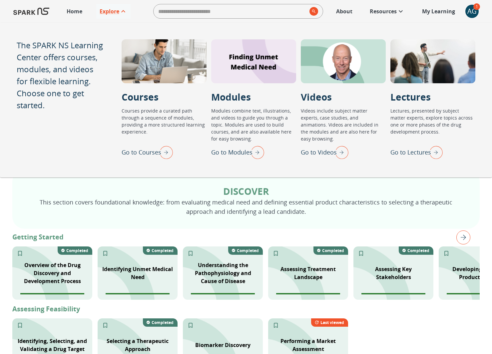
click at [340, 153] on img "Go to Videos" at bounding box center [340, 152] width 17 height 17
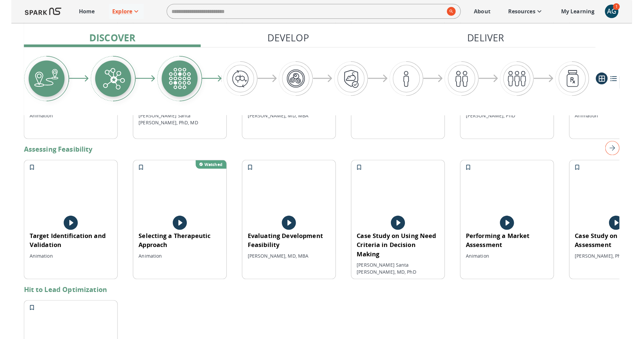
scroll to position [231, 0]
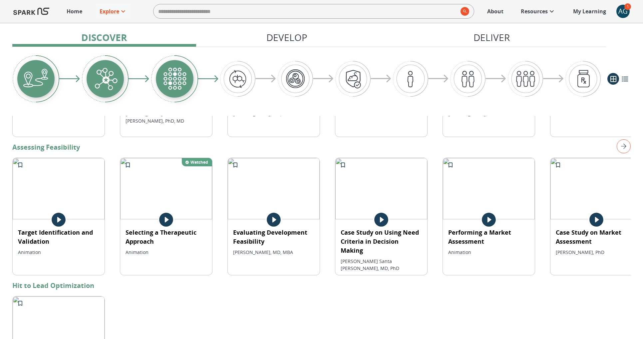
click at [509, 10] on div "AG" at bounding box center [623, 11] width 13 height 13
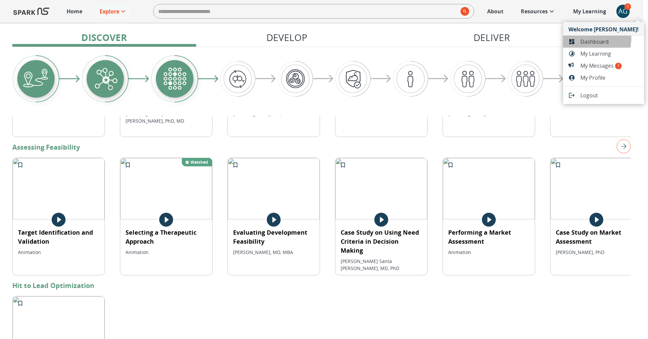
click at [509, 39] on span "Dashboard" at bounding box center [610, 42] width 58 height 8
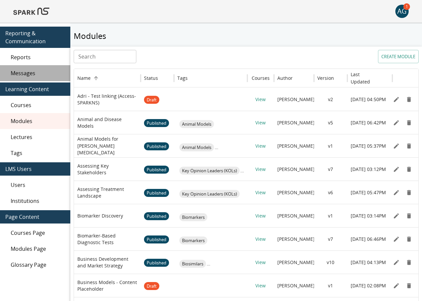
click at [26, 69] on div "Messages" at bounding box center [35, 73] width 70 height 16
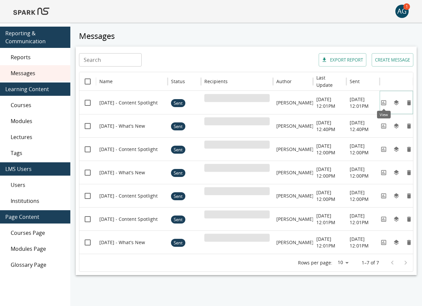
click at [385, 105] on icon "View" at bounding box center [383, 102] width 5 height 5
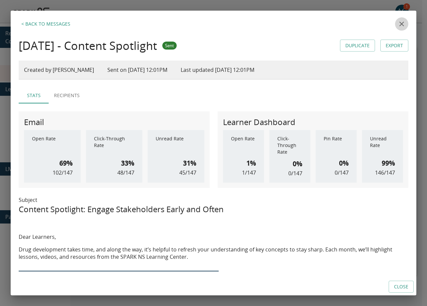
click at [397, 24] on icon "close" at bounding box center [401, 24] width 8 height 8
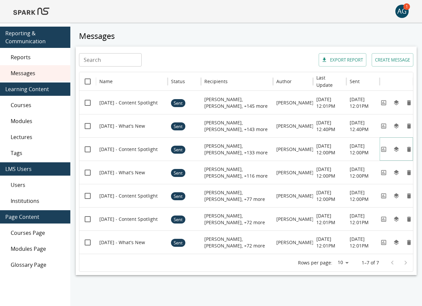
click at [384, 151] on icon "View" at bounding box center [383, 149] width 7 height 7
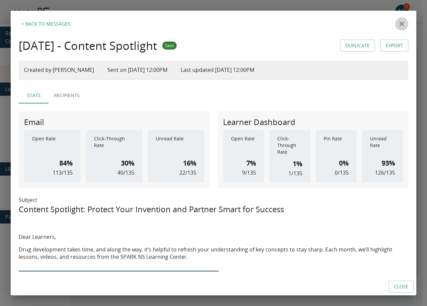
click at [400, 26] on button "close" at bounding box center [401, 23] width 13 height 13
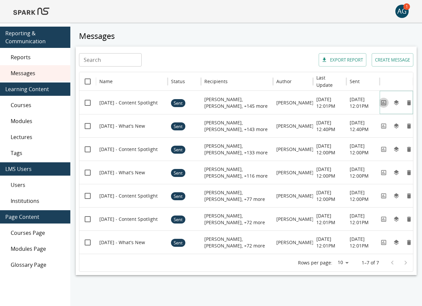
click at [383, 100] on icon "View" at bounding box center [383, 103] width 7 height 7
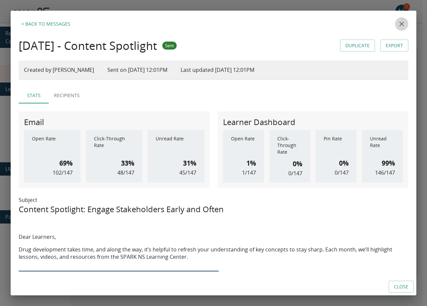
click at [397, 24] on icon "close" at bounding box center [401, 24] width 8 height 8
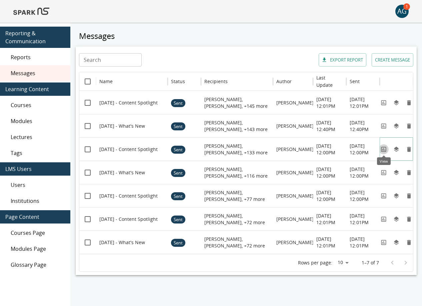
click at [384, 150] on icon "View" at bounding box center [383, 149] width 5 height 5
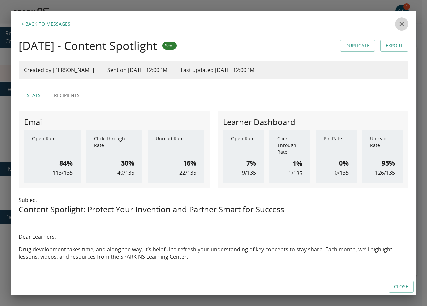
click at [397, 24] on icon "close" at bounding box center [401, 24] width 8 height 8
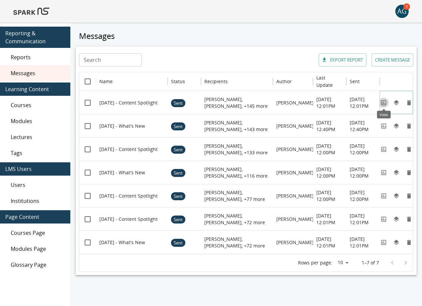
click at [381, 101] on icon "View" at bounding box center [383, 102] width 5 height 5
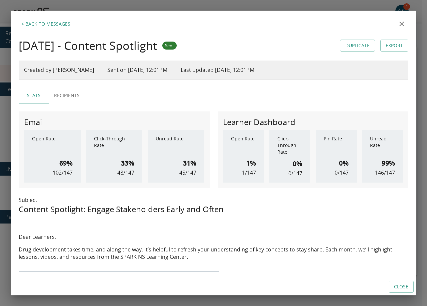
click at [399, 24] on icon "close" at bounding box center [401, 24] width 5 height 5
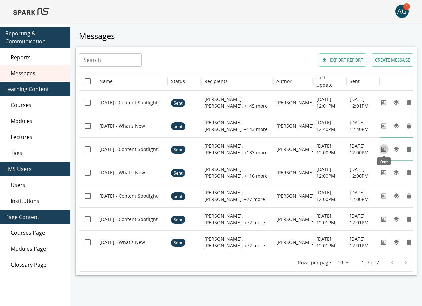
click at [380, 150] on icon "View" at bounding box center [383, 149] width 7 height 7
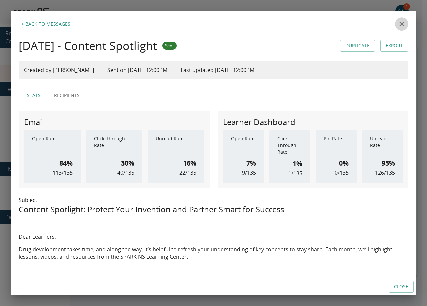
click at [399, 25] on icon "close" at bounding box center [401, 24] width 5 height 5
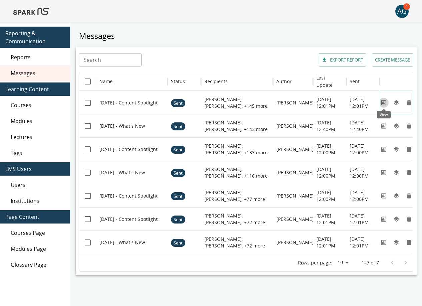
click at [381, 103] on icon "View" at bounding box center [383, 103] width 7 height 7
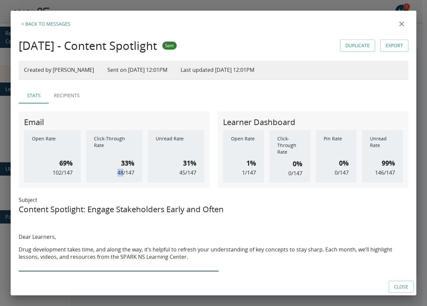
drag, startPoint x: 121, startPoint y: 173, endPoint x: 112, endPoint y: 174, distance: 8.7
click at [112, 174] on div "Click-Through Rate 33% 48 / 147" at bounding box center [114, 156] width 57 height 53
click at [125, 175] on p "48 / 147" at bounding box center [125, 173] width 17 height 8
click at [70, 92] on button "Recipients" at bounding box center [67, 96] width 36 height 16
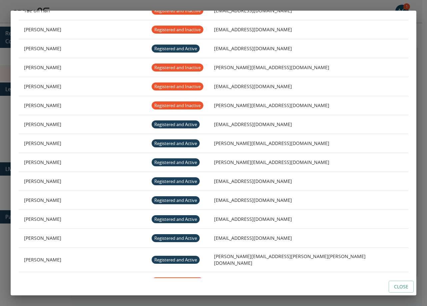
scroll to position [1199, 0]
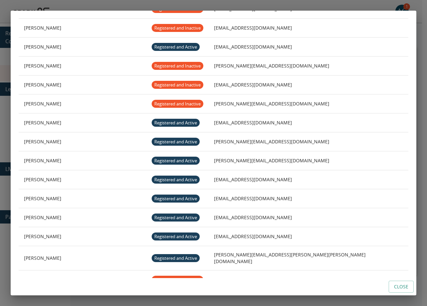
click at [183, 82] on span "Registered and Inactive" at bounding box center [178, 85] width 52 height 6
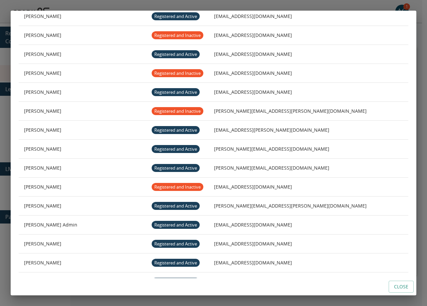
scroll to position [1998, 0]
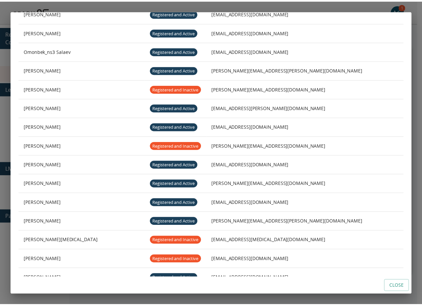
scroll to position [2668, 0]
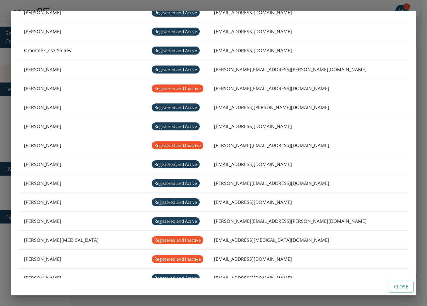
click at [405, 6] on div "< Back to Messages [DATE] - Content Spotlight Sent Duplicate Export Created by …" at bounding box center [213, 153] width 427 height 306
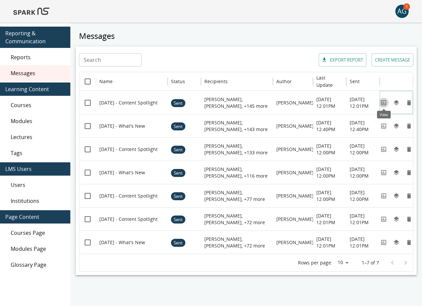
click at [382, 102] on icon "View" at bounding box center [383, 102] width 5 height 5
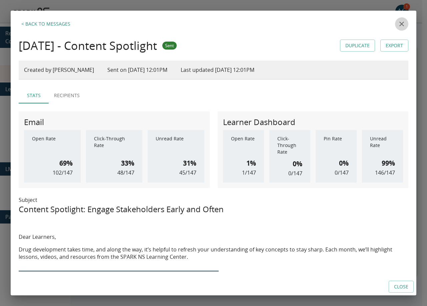
click at [399, 25] on icon "close" at bounding box center [401, 24] width 5 height 5
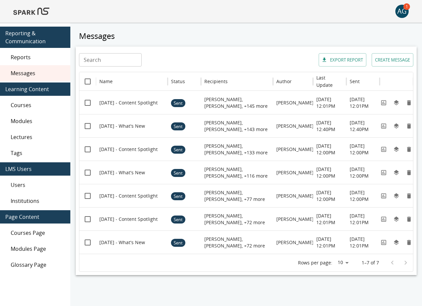
click at [33, 13] on img at bounding box center [31, 11] width 36 height 16
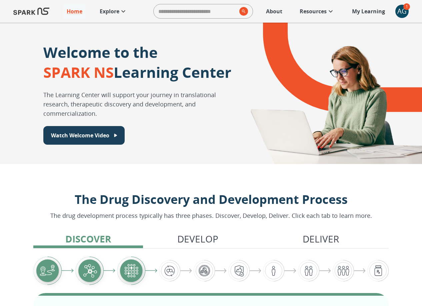
click at [112, 13] on p "Explore" at bounding box center [110, 11] width 20 height 8
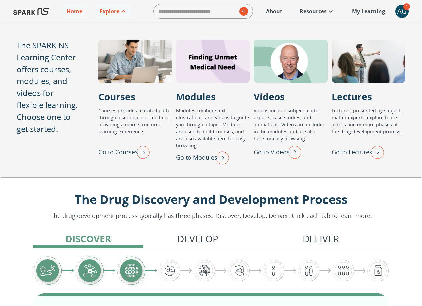
click at [374, 147] on img "Go to Lectures" at bounding box center [375, 152] width 17 height 17
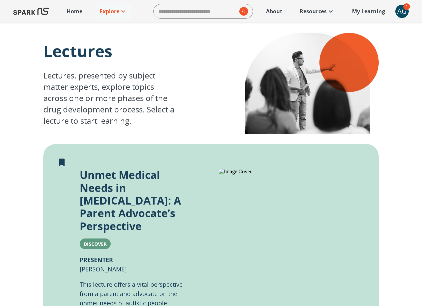
click at [403, 13] on div "AG" at bounding box center [401, 11] width 13 height 13
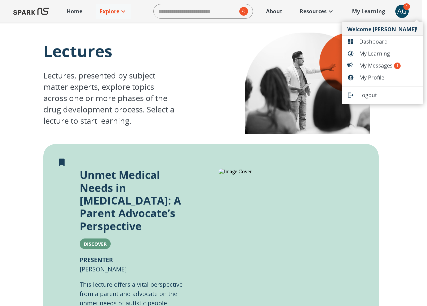
click at [367, 64] on span "My Messages 1" at bounding box center [388, 66] width 58 height 8
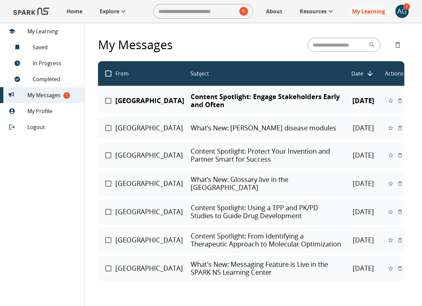
click at [79, 10] on p "Home" at bounding box center [75, 11] width 16 height 8
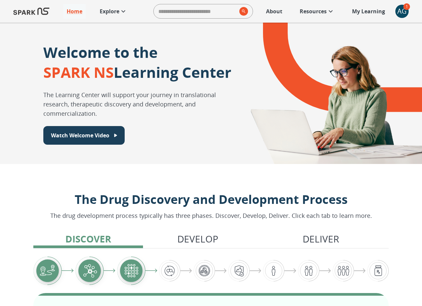
click at [406, 13] on div "AG" at bounding box center [401, 11] width 13 height 13
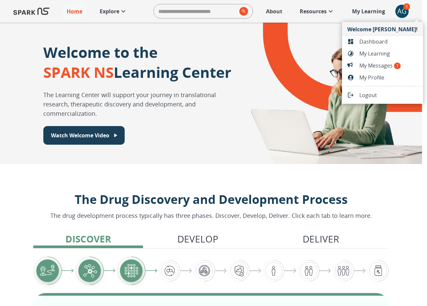
click at [316, 126] on div at bounding box center [213, 153] width 427 height 306
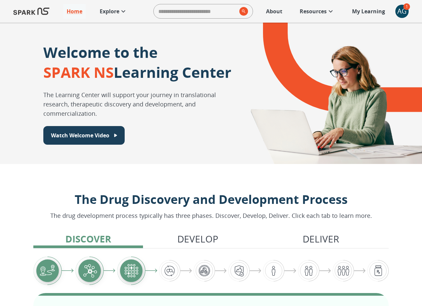
scroll to position [221, 0]
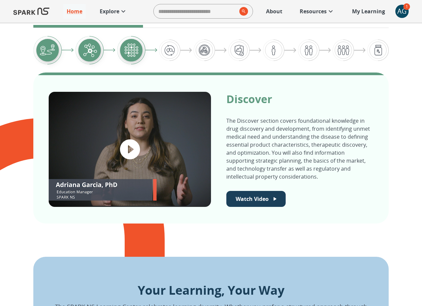
click at [116, 13] on p "Explore" at bounding box center [110, 11] width 20 height 8
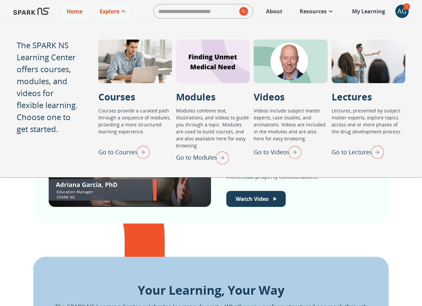
click at [221, 155] on img "Go to Modules" at bounding box center [220, 157] width 17 height 17
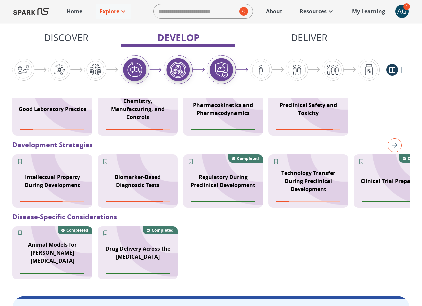
scroll to position [717, 0]
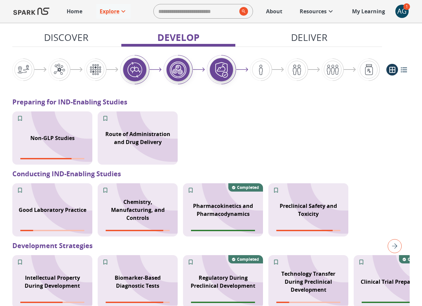
click at [393, 248] on img "right" at bounding box center [394, 246] width 14 height 14
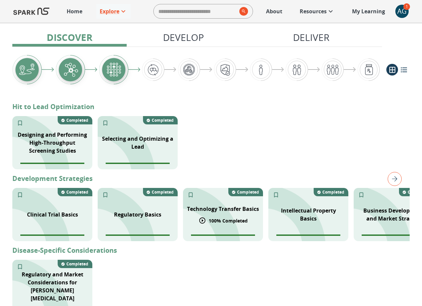
scroll to position [277, 0]
click at [397, 182] on img "right" at bounding box center [394, 180] width 14 height 14
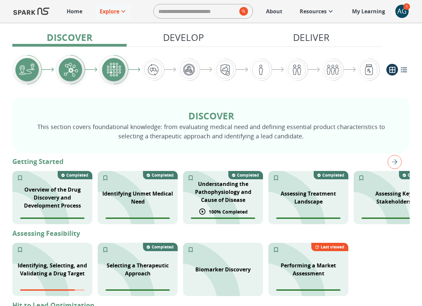
scroll to position [56, 0]
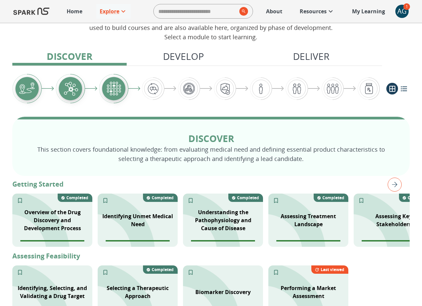
click at [398, 189] on img "right" at bounding box center [394, 185] width 14 height 14
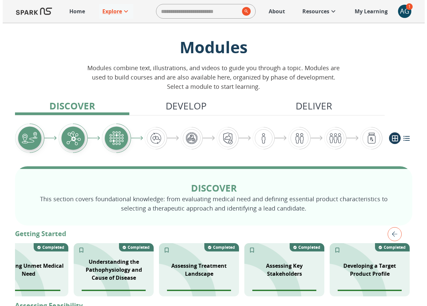
scroll to position [0, 0]
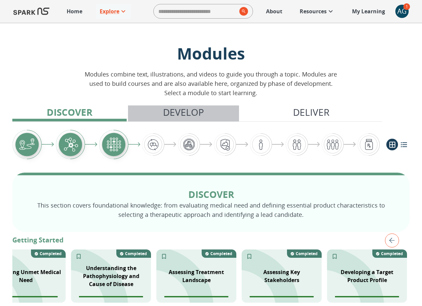
click at [171, 115] on p "Develop" at bounding box center [183, 112] width 41 height 14
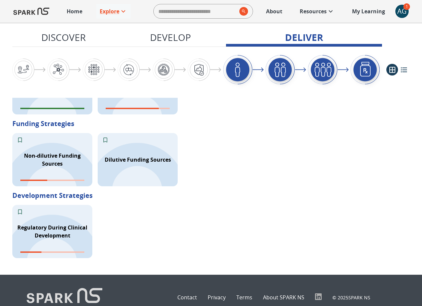
scroll to position [1144, 0]
